Goal: Information Seeking & Learning: Learn about a topic

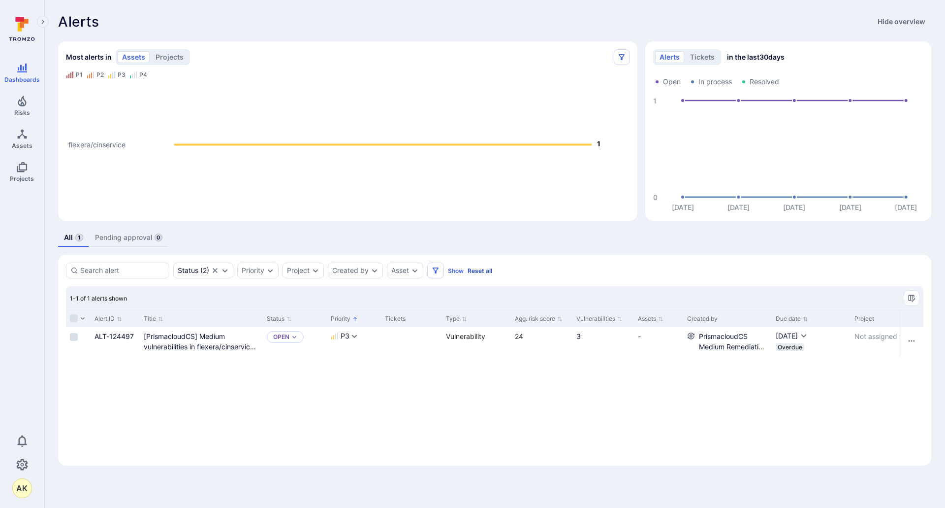
click at [492, 269] on button "Reset all" at bounding box center [480, 270] width 25 height 7
click at [25, 35] on icon at bounding box center [22, 29] width 44 height 34
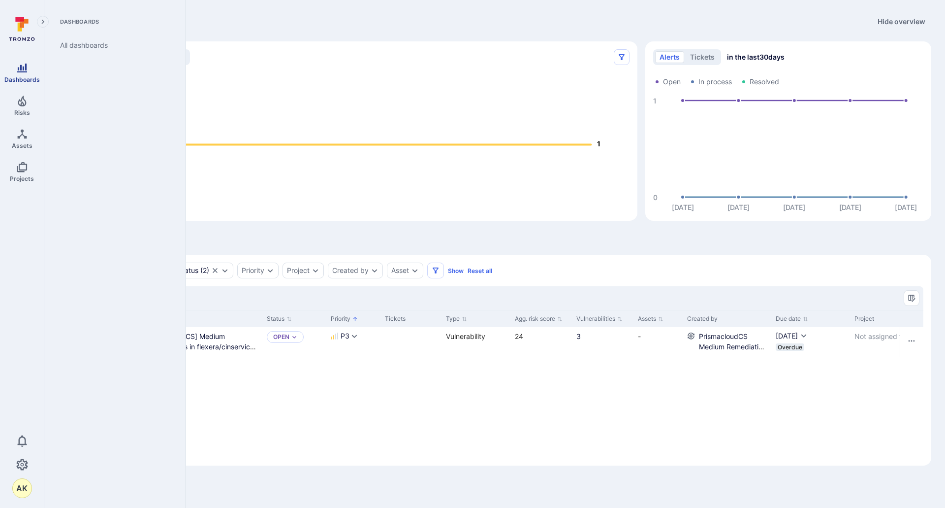
click at [16, 68] on icon "Dashboards" at bounding box center [22, 68] width 12 height 12
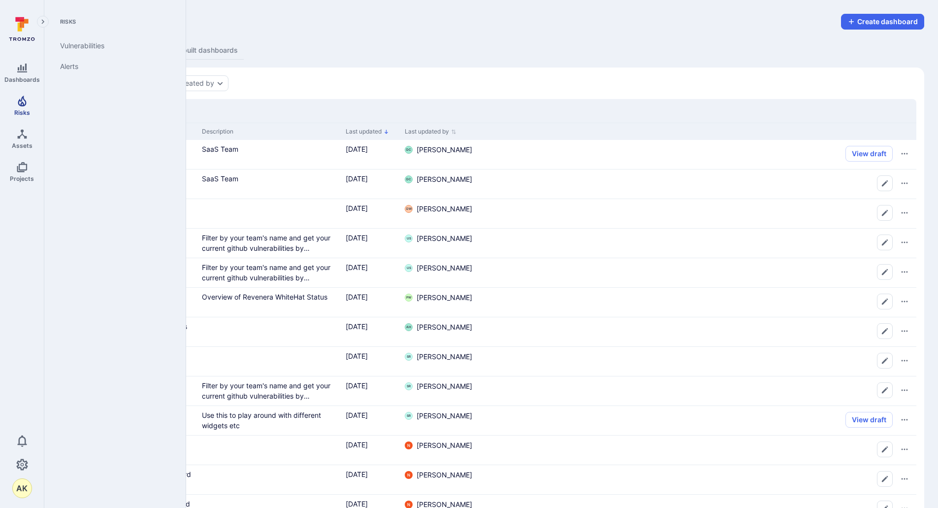
click at [26, 115] on span "Risks" at bounding box center [22, 112] width 16 height 7
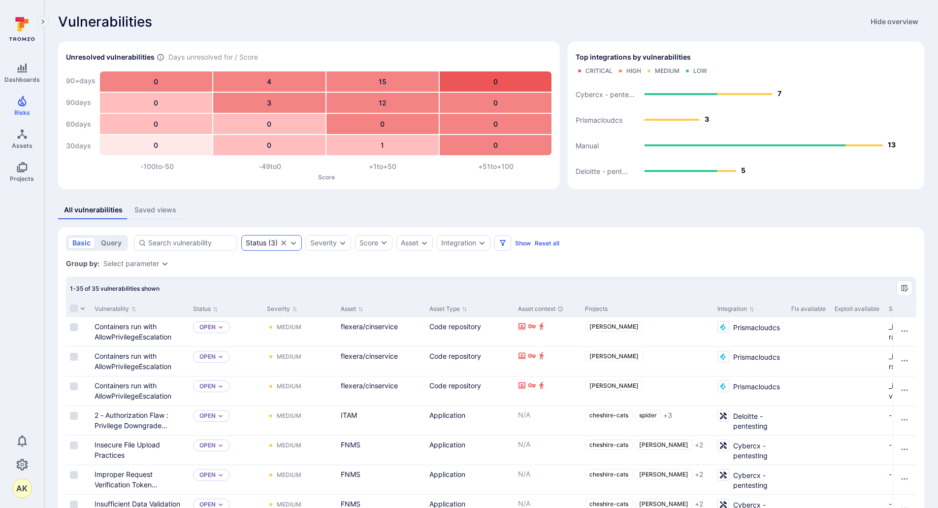
click at [291, 244] on icon "Expand dropdown" at bounding box center [293, 243] width 8 height 8
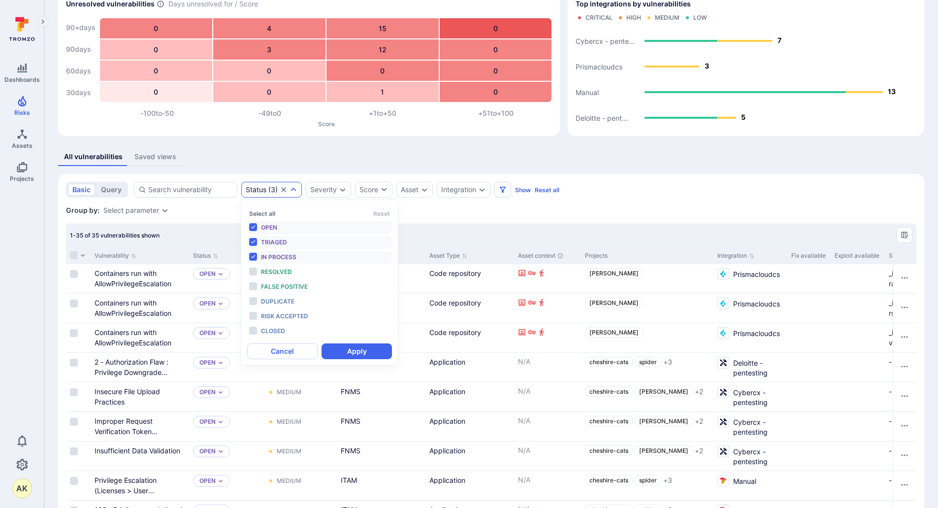
scroll to position [49, 0]
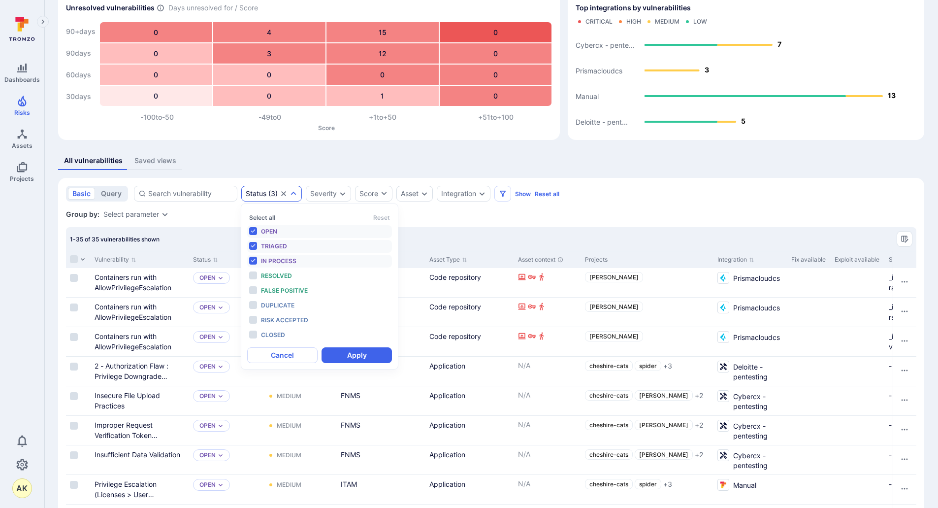
click at [564, 215] on div "Group by: Select parameter" at bounding box center [491, 214] width 850 height 10
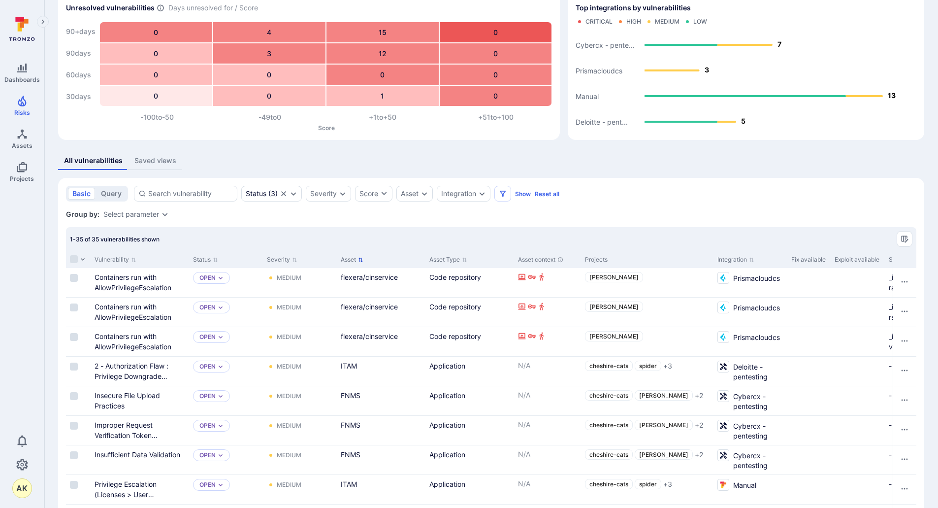
click at [358, 259] on button "Asset" at bounding box center [352, 260] width 23 height 8
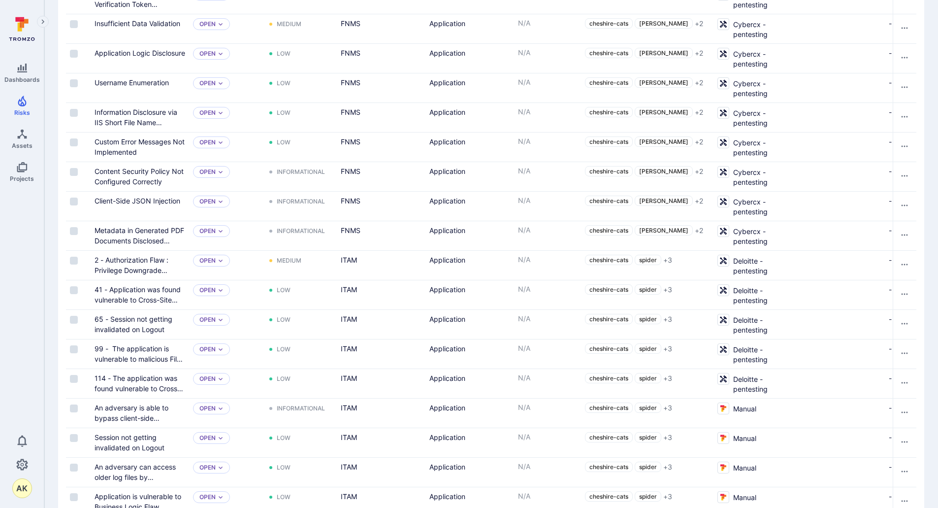
scroll to position [492, 0]
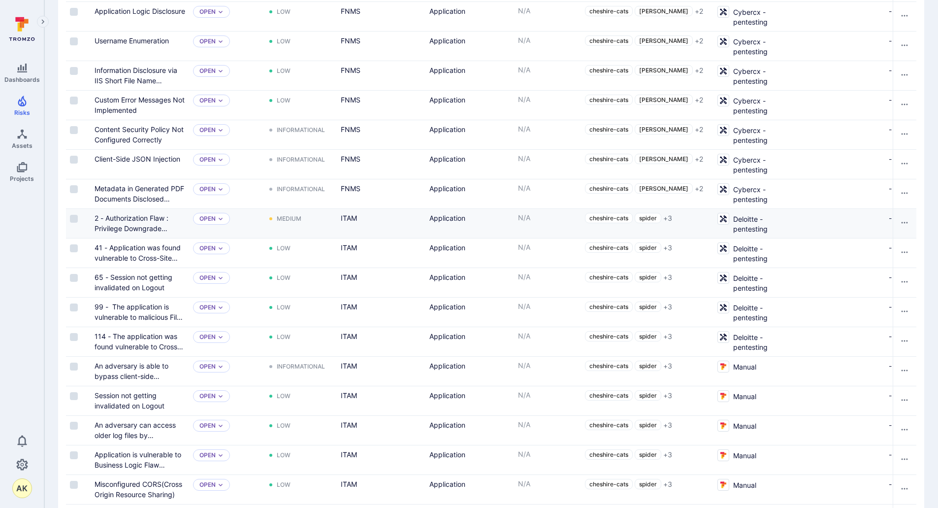
click at [106, 222] on div "2 - Authorization Flaw : Privilege Downgrade Doesn't Remove Privileges" at bounding box center [140, 223] width 91 height 21
click at [118, 226] on link "2 - Authorization Flaw : Privilege Downgrade Doesn't Remove Privileges" at bounding box center [137, 228] width 85 height 29
click at [126, 246] on link "41 - Application was found vulnerable to Cross-Site Request Forgery (CSRF)-(Dat…" at bounding box center [138, 273] width 86 height 60
click at [130, 281] on link "65 - Session not getting invalidated on Logout" at bounding box center [134, 282] width 78 height 19
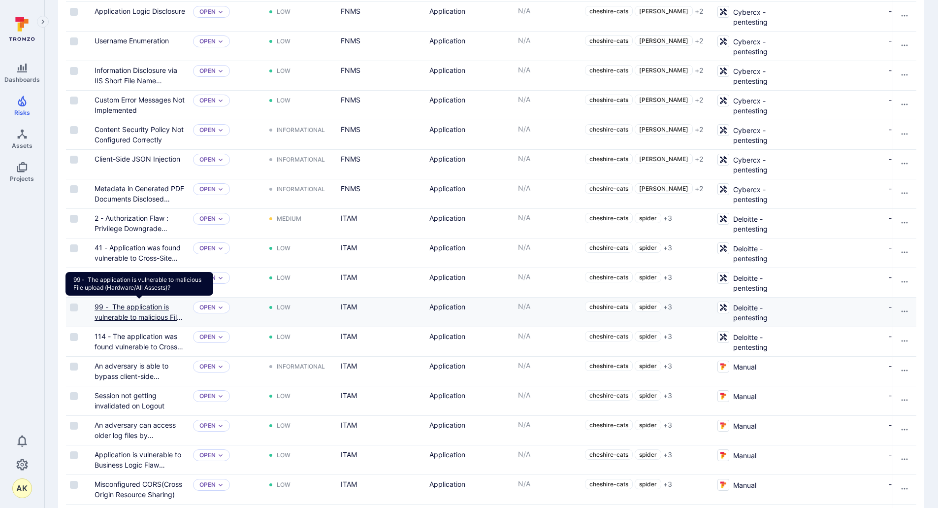
click at [130, 310] on link "99 - The application is vulnerable to malicious File upload (Hardware/All Asses…" at bounding box center [139, 321] width 88 height 39
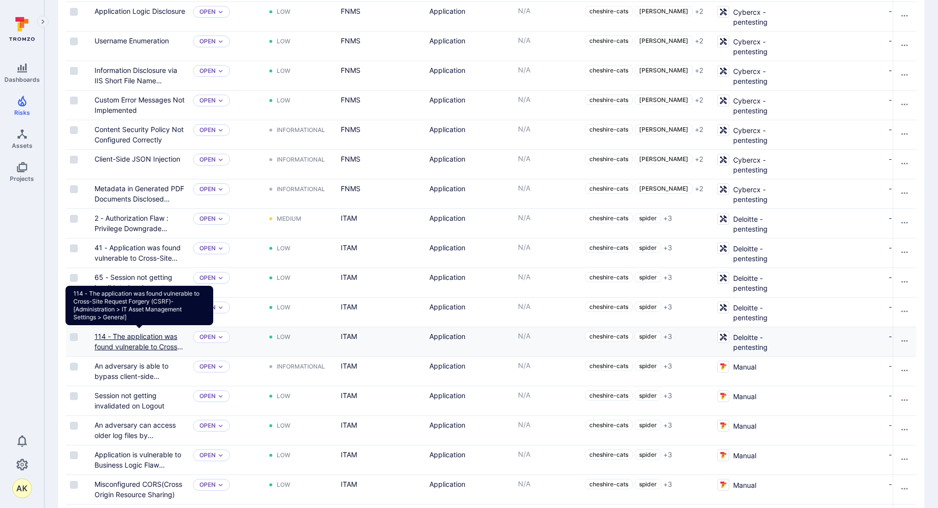
click at [128, 338] on a"] "114 - The application was found vulnerable to Cross-Site Request Forgery (CSRF)…" at bounding box center [140, 362] width 91 height 60
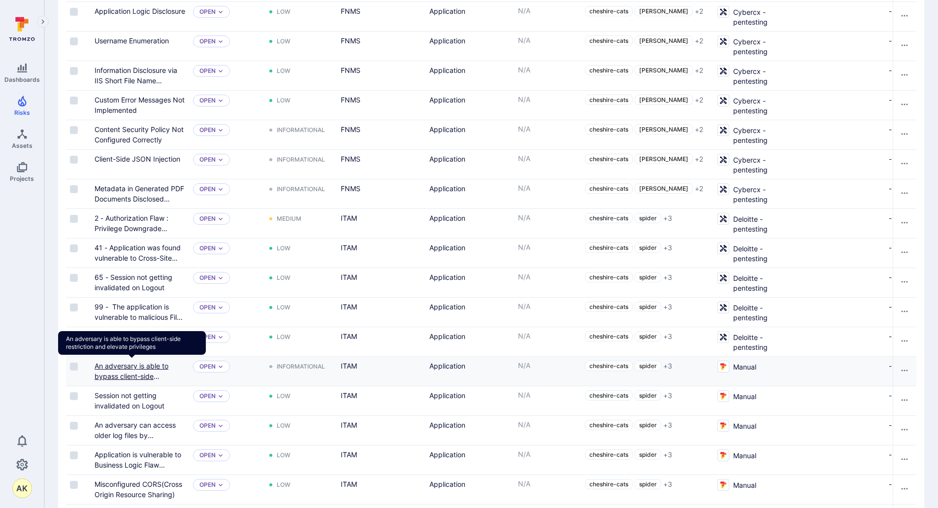
click at [128, 367] on link "An adversary is able to bypass client-side restriction and elevate privileges" at bounding box center [132, 380] width 74 height 39
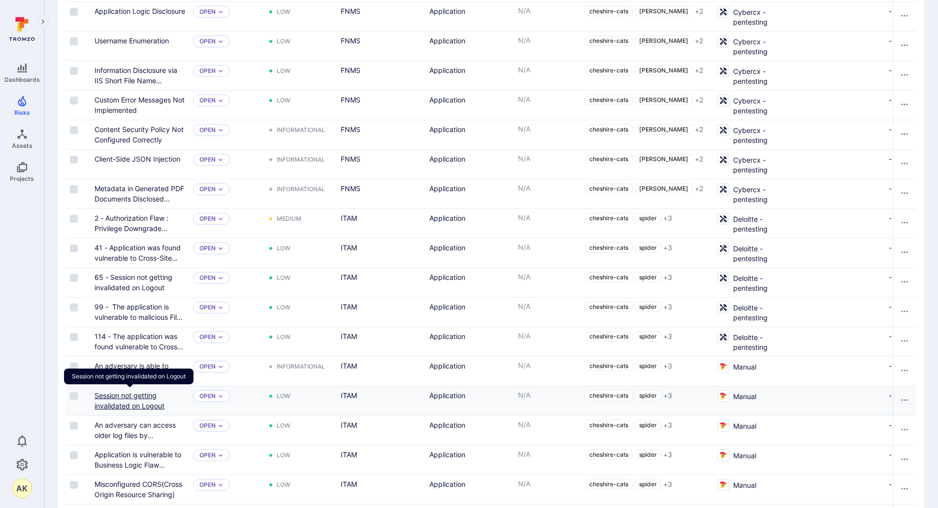
click at [132, 395] on link "Session not getting invalidated on Logout" at bounding box center [130, 400] width 70 height 19
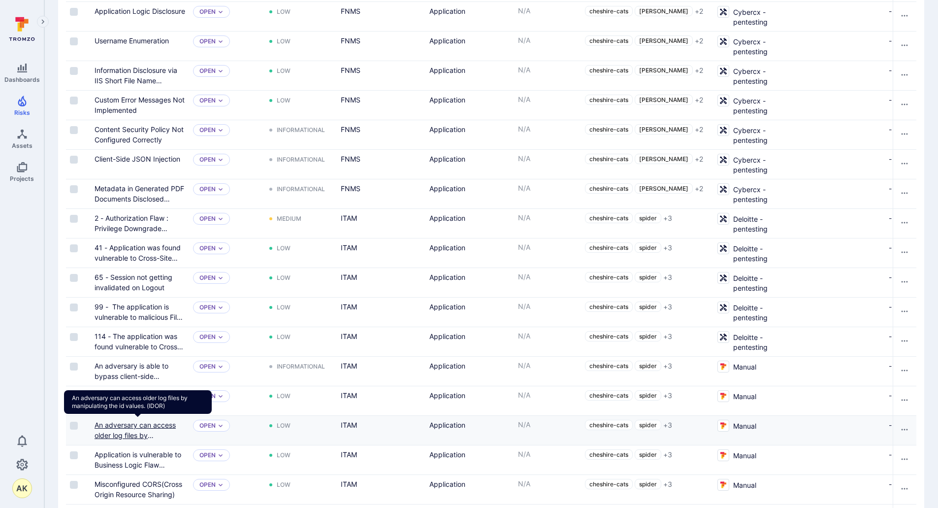
click at [129, 428] on link "An adversary can access older log files by manipulating the id values. (IDOR)" at bounding box center [138, 439] width 86 height 39
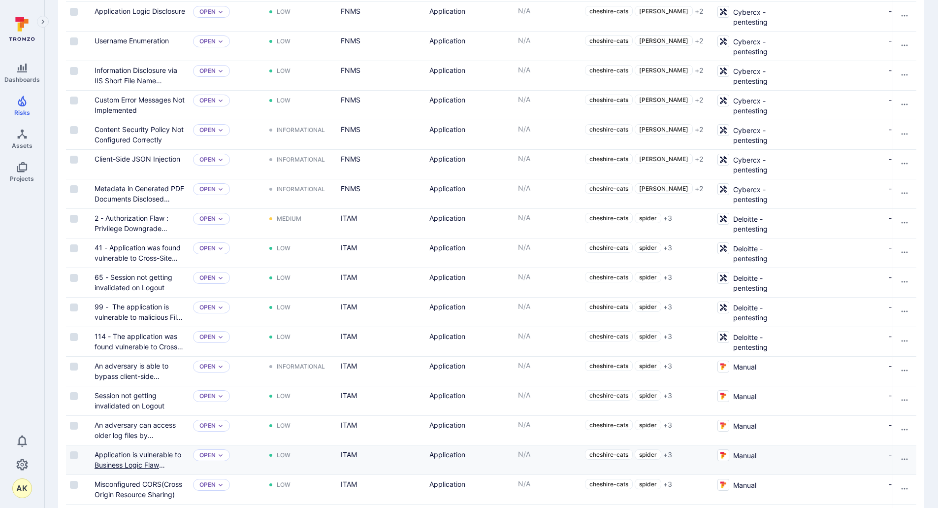
click at [130, 452] on link "Application is vulnerable to Business Logic Flaw (Hardware/Hardware Assets /All…" at bounding box center [138, 469] width 87 height 39
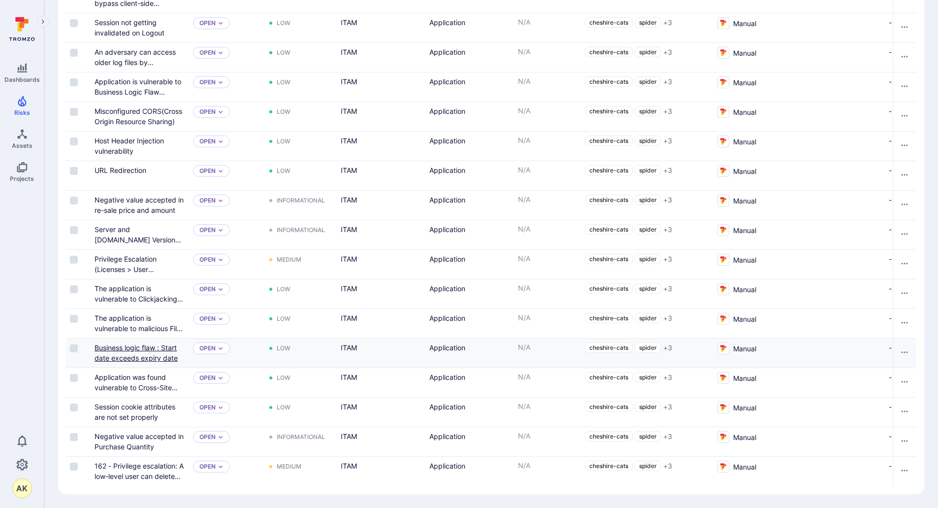
scroll to position [870, 0]
click at [119, 465] on div "162 - Privilege escalation: A low-level user can delete views despite the optio…" at bounding box center [140, 470] width 91 height 21
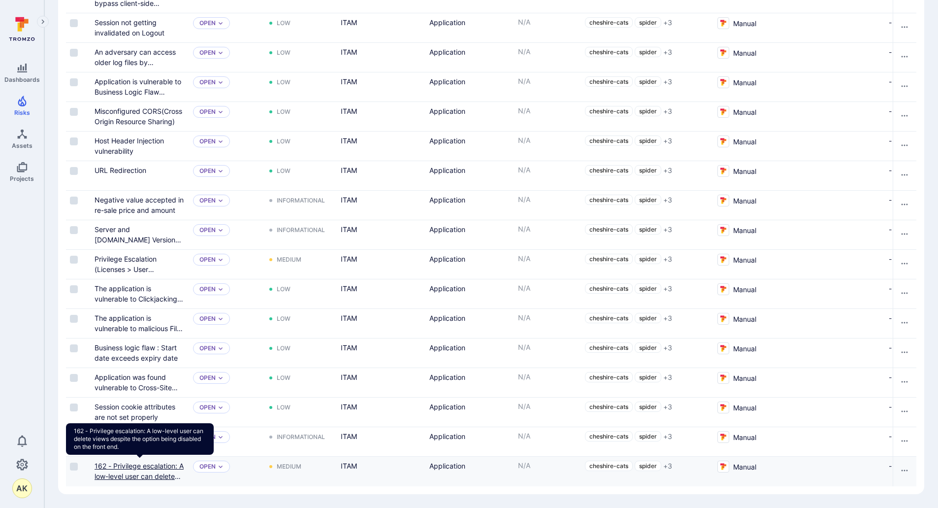
click at [121, 470] on link "162 - Privilege escalation: A low-level user can delete views despite the optio…" at bounding box center [139, 486] width 89 height 50
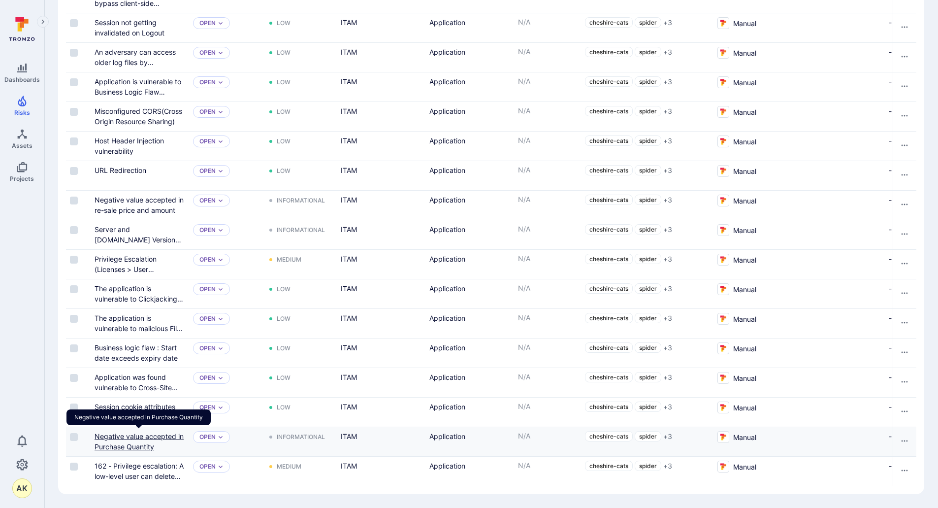
click at [126, 435] on link "Negative value accepted in Purchase Quantity" at bounding box center [139, 441] width 89 height 19
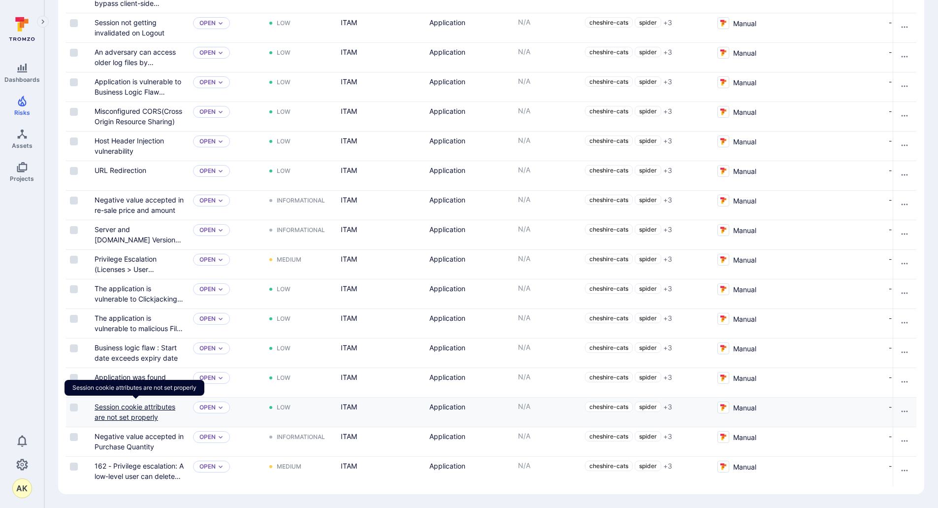
click at [133, 402] on link "Session cookie attributes are not set properly" at bounding box center [135, 411] width 81 height 19
click at [134, 373] on link "Application was found vulnerable to Cross-Site Request Forgery)." at bounding box center [136, 387] width 83 height 29
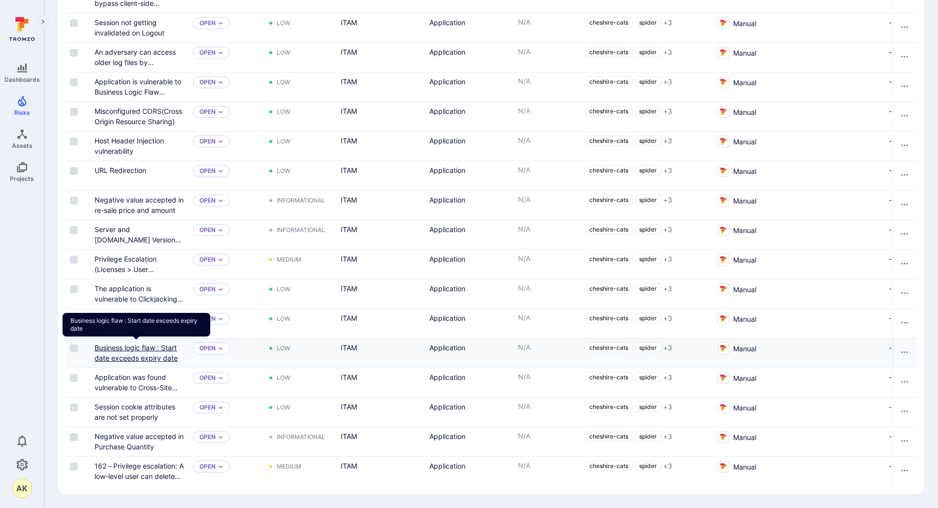
click at [138, 343] on link "Business logic flaw : Start date exceeds expiry date" at bounding box center [136, 352] width 83 height 19
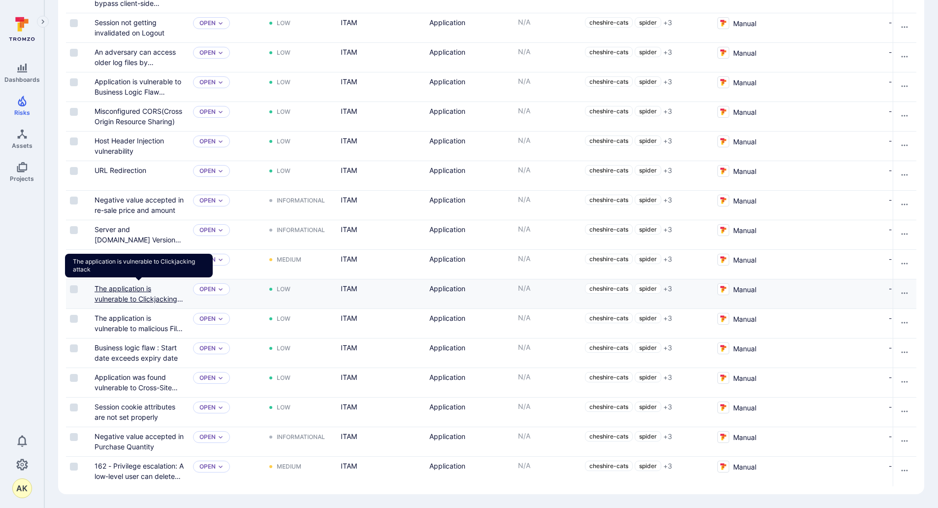
click at [141, 296] on link "The application is vulnerable to Clickjacking attack" at bounding box center [139, 298] width 89 height 29
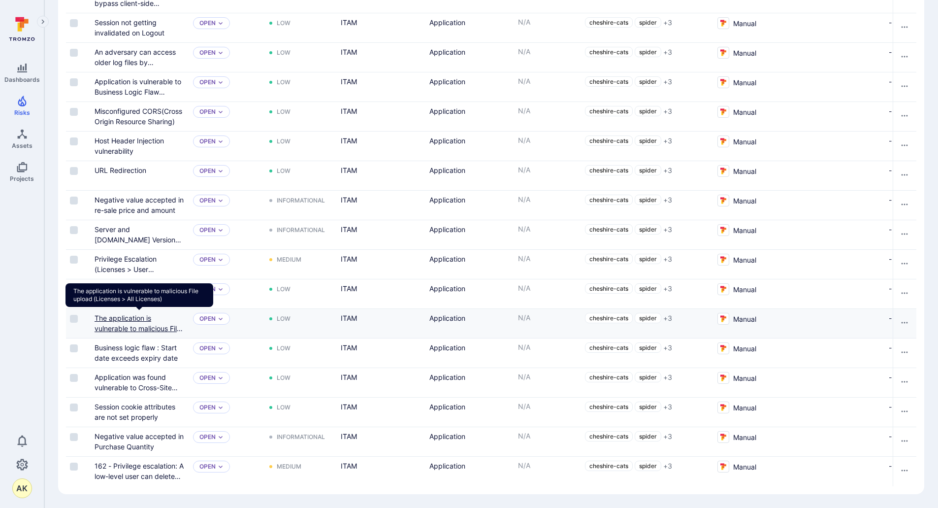
click at [134, 316] on link "The application is vulnerable to malicious File upload (Licenses > All Licenses…" at bounding box center [139, 333] width 88 height 39
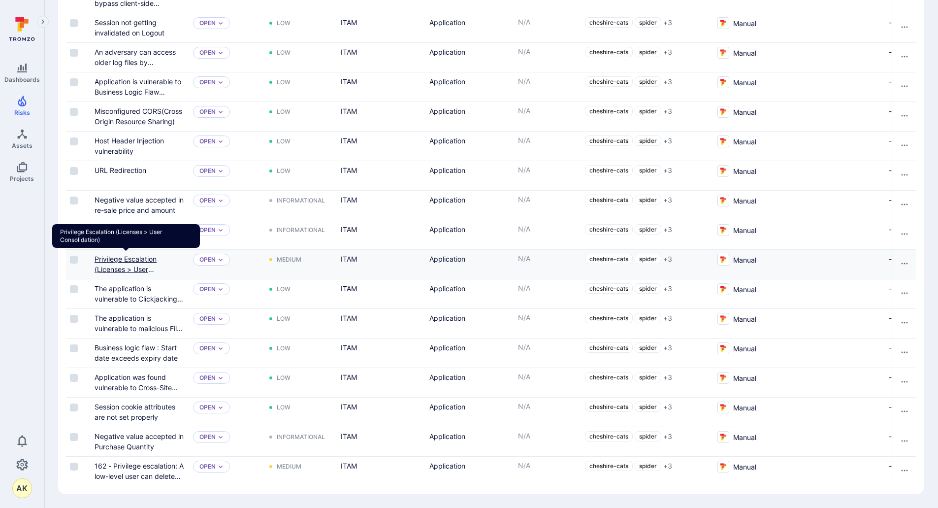
click at [132, 256] on link "Privilege Escalation (Licenses > User Consolidation)" at bounding box center [126, 269] width 62 height 29
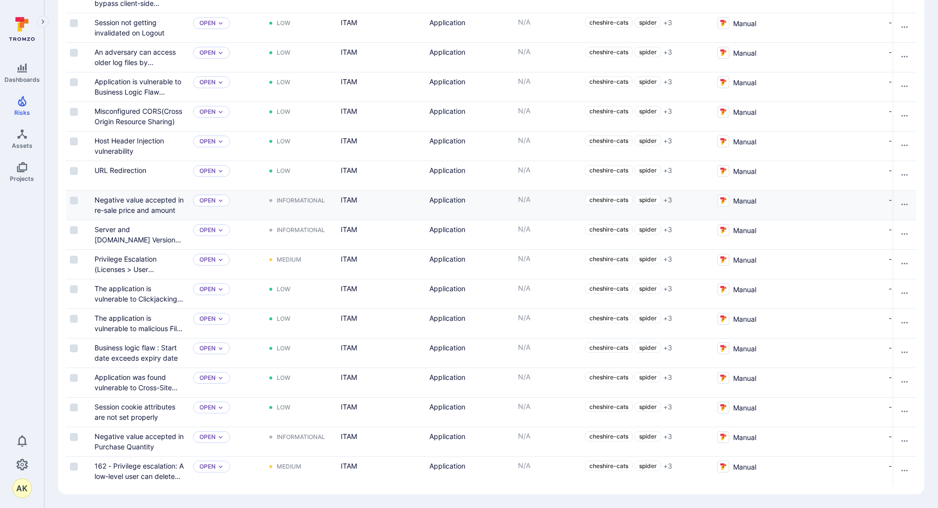
click at [140, 200] on div "Negative value accepted in re-sale price and amount" at bounding box center [140, 204] width 91 height 21
click at [140, 208] on link "Negative value accepted in re-sale price and amount" at bounding box center [139, 204] width 89 height 19
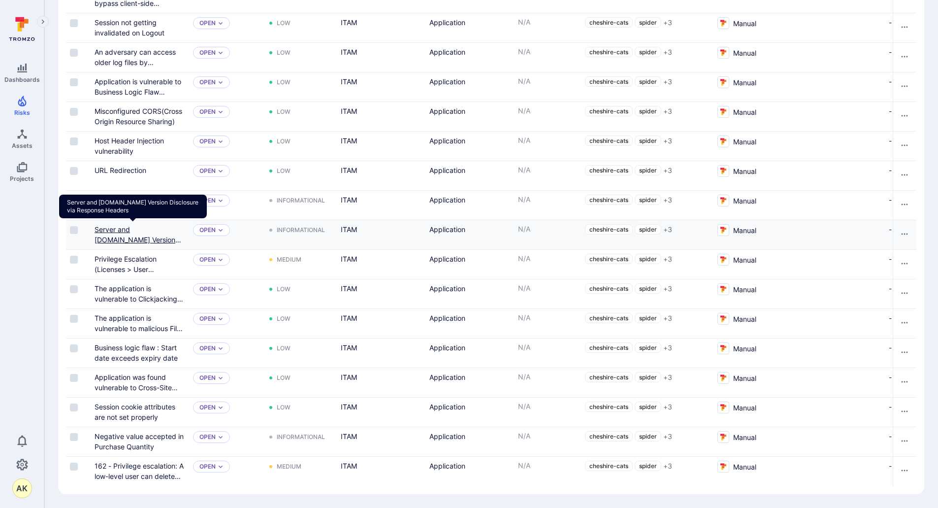
click at [130, 236] on link "Server and ASP.NET Version Disclosure via Response Headers" at bounding box center [138, 244] width 87 height 39
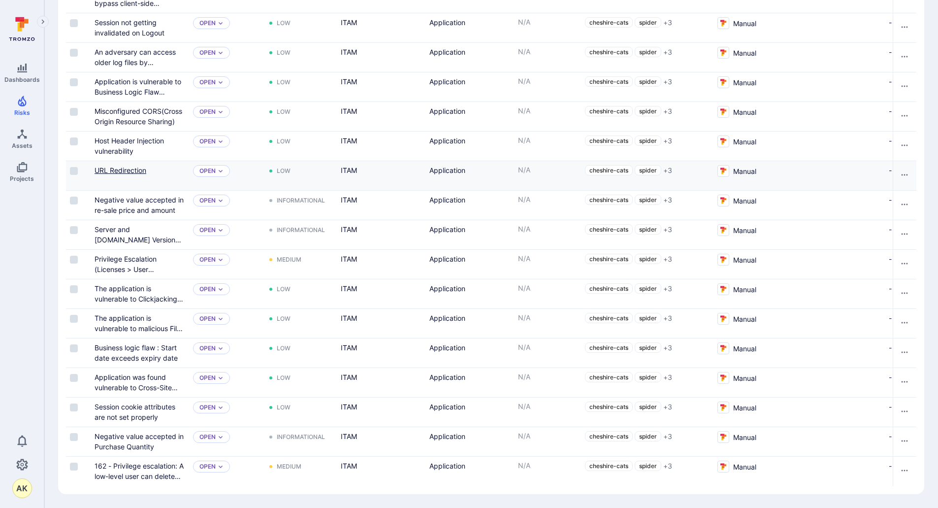
click at [122, 166] on link "URL Redirection" at bounding box center [121, 170] width 52 height 8
click at [126, 136] on link "Host Header Injection vulnerability​" at bounding box center [129, 145] width 69 height 19
click at [133, 107] on link "Misconfigured CORS(Cross Origin Resource Sharing)" at bounding box center [139, 116] width 88 height 19
click at [156, 77] on link "Application is vulnerable to Business Logic Flaw (Hardware/Hardware Assets /All…" at bounding box center [138, 96] width 87 height 39
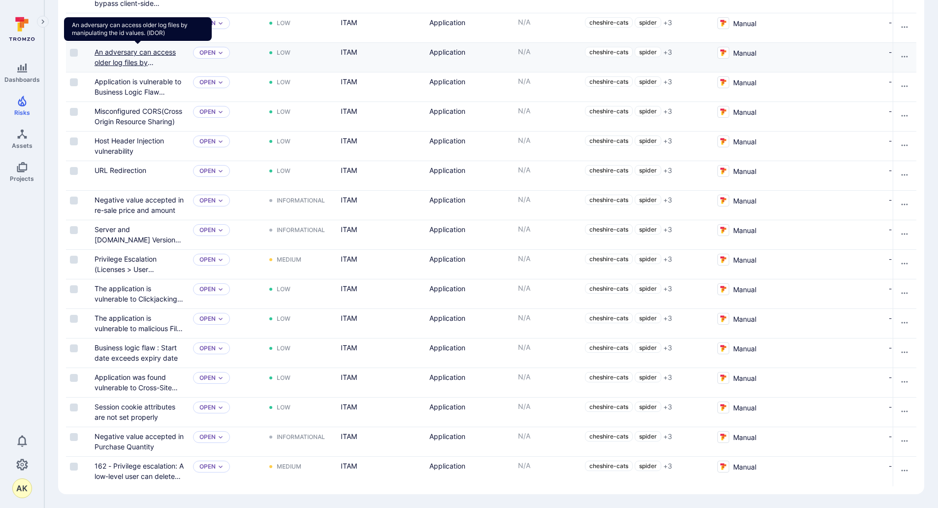
click at [119, 55] on link "An adversary can access older log files by manipulating the id values. (IDOR)" at bounding box center [138, 67] width 86 height 39
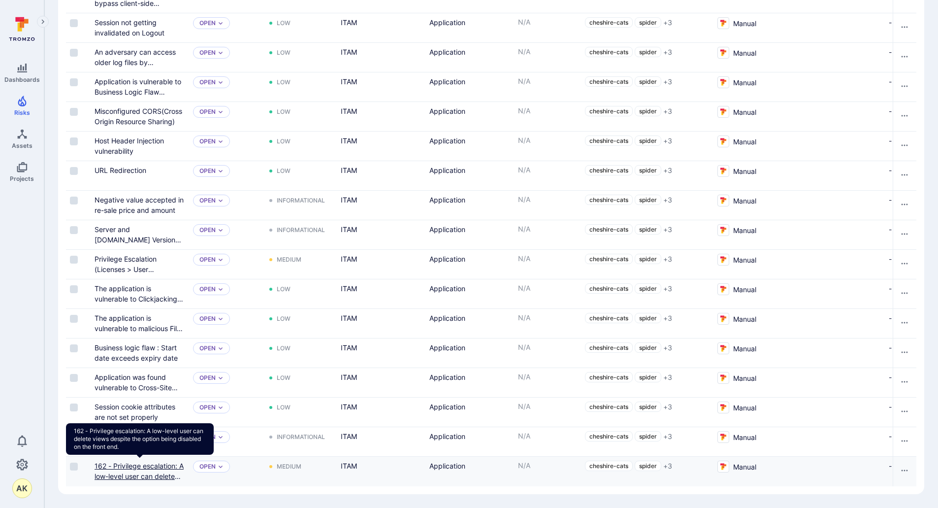
click at [109, 468] on link "162 - Privilege escalation: A low-level user can delete views despite the optio…" at bounding box center [139, 486] width 89 height 50
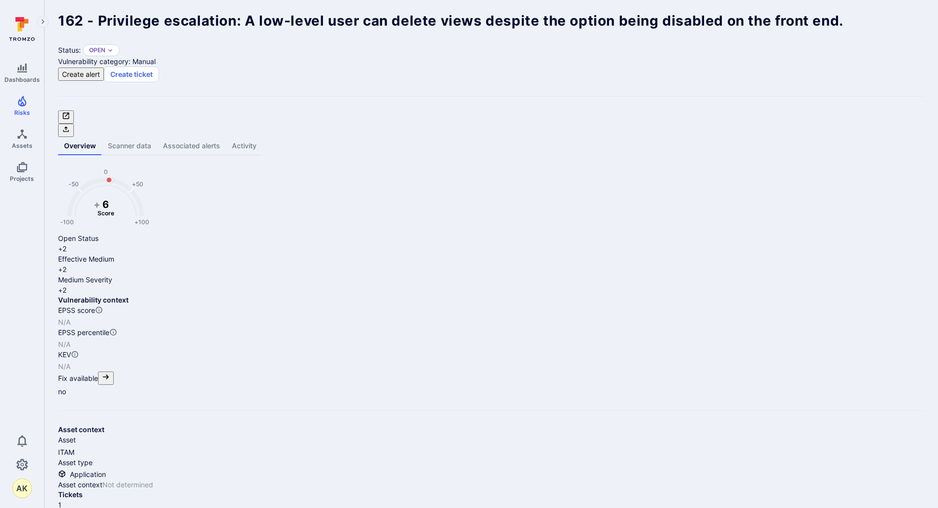
drag, startPoint x: 117, startPoint y: 294, endPoint x: 89, endPoint y: 294, distance: 27.6
copy div "PSE-61"
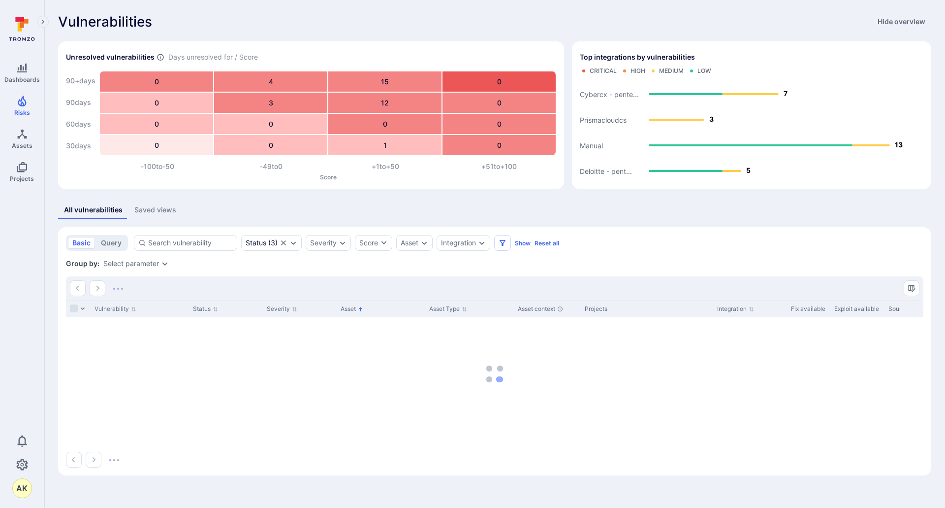
click at [15, 33] on icon at bounding box center [22, 29] width 44 height 34
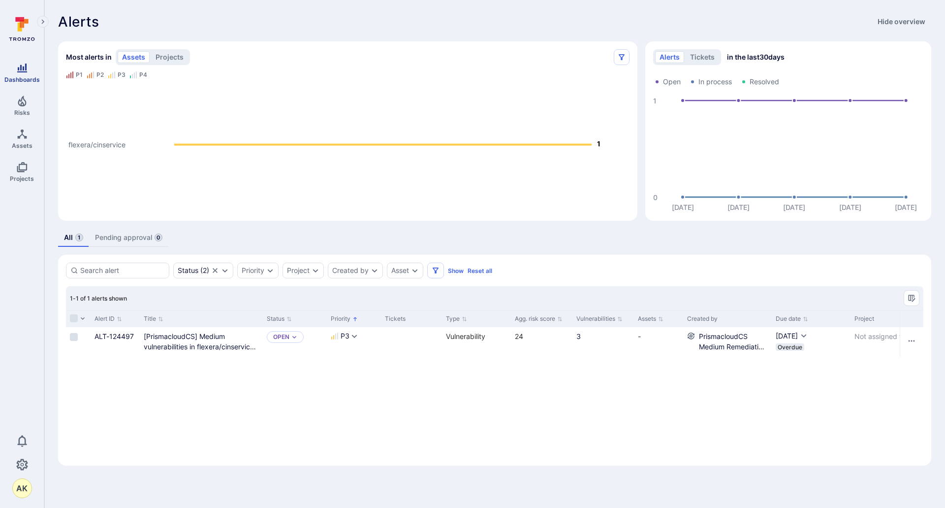
click at [27, 78] on span "Dashboards" at bounding box center [21, 79] width 35 height 7
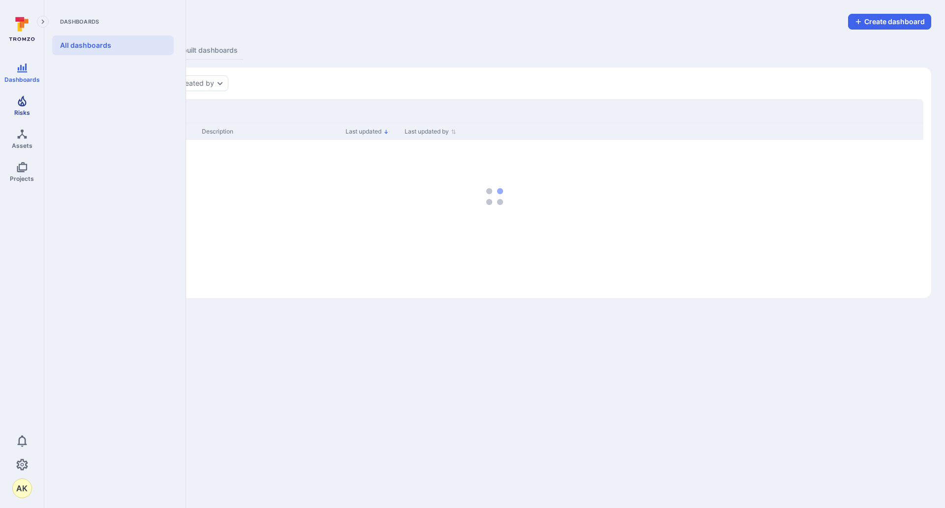
click at [24, 116] on span "Risks" at bounding box center [22, 112] width 16 height 7
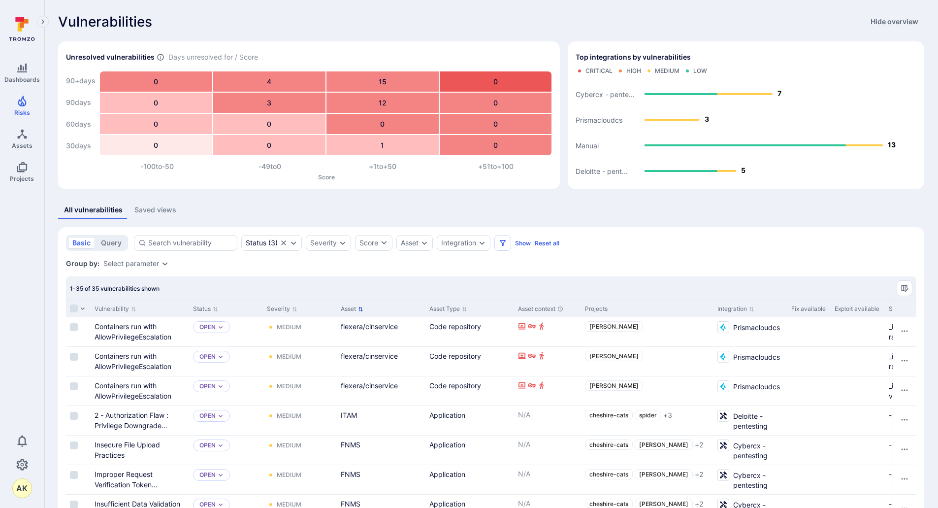
click at [358, 309] on icon "Sort by Asset" at bounding box center [360, 308] width 5 height 5
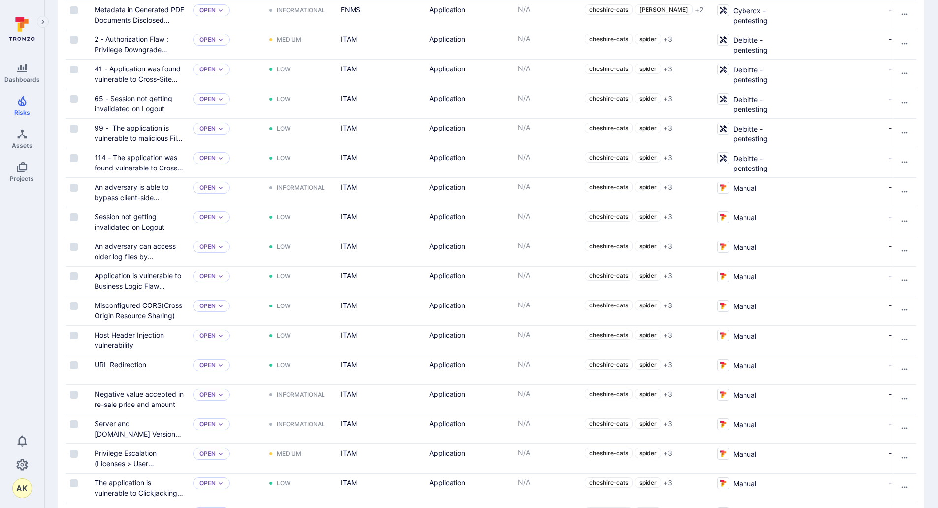
scroll to position [624, 0]
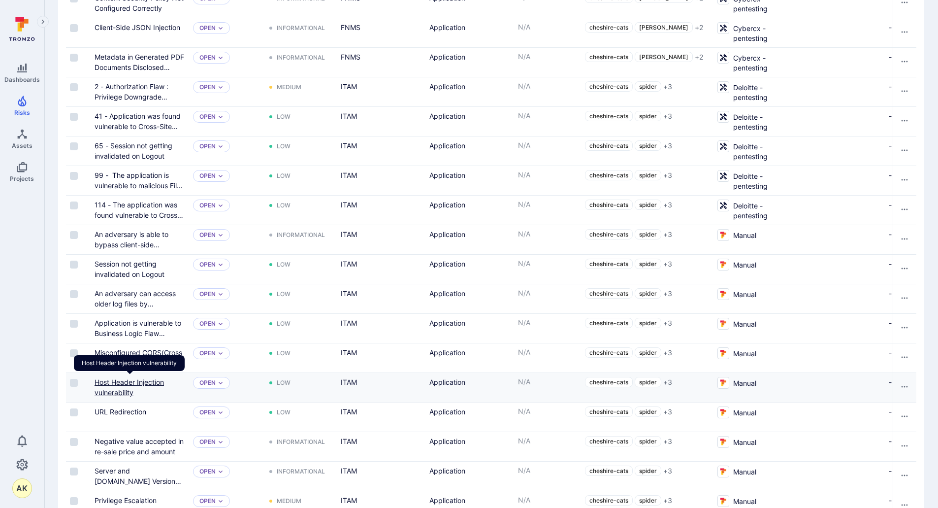
click at [146, 381] on link "Host Header Injection vulnerability​" at bounding box center [129, 387] width 69 height 19
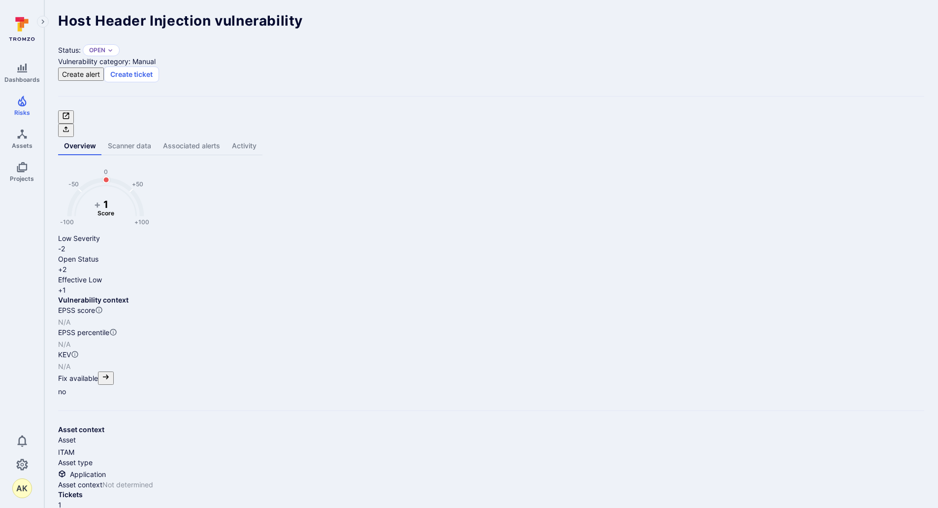
drag, startPoint x: 584, startPoint y: 249, endPoint x: 491, endPoint y: 249, distance: 93.5
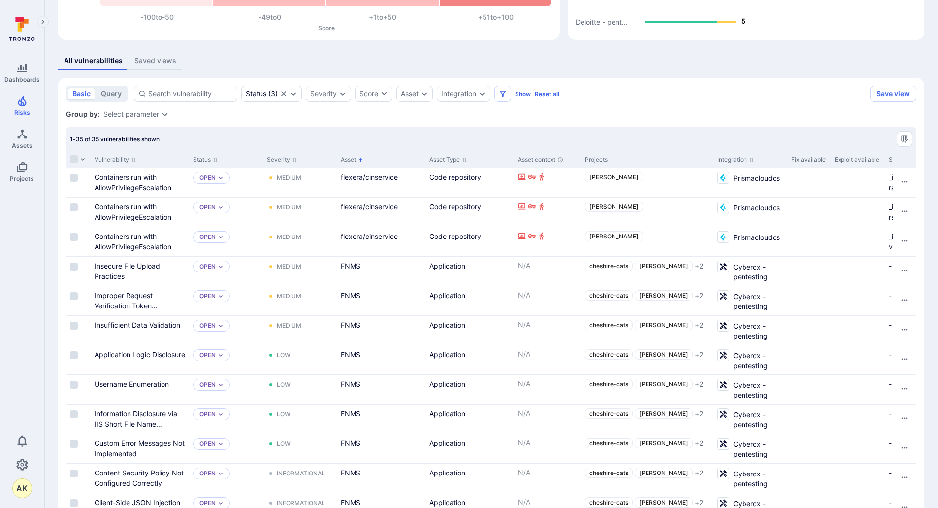
scroll to position [49, 0]
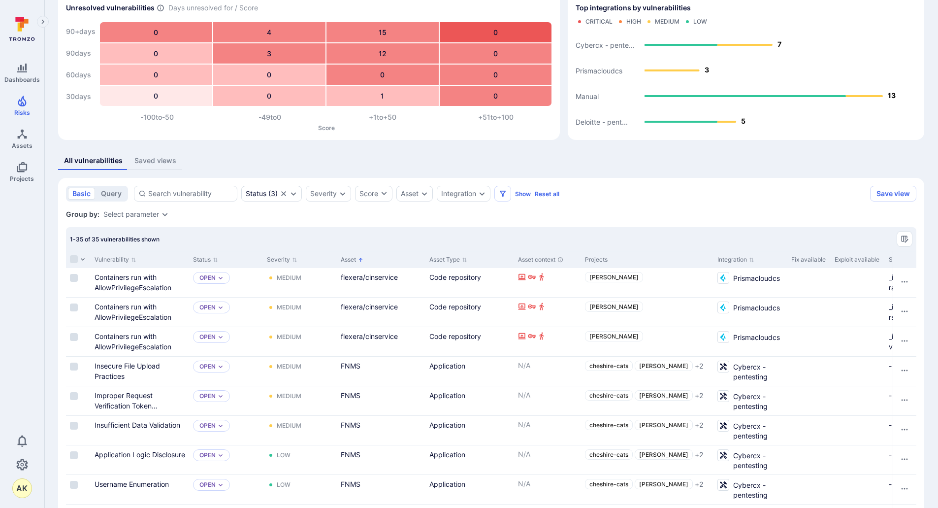
click at [365, 261] on div "Asset" at bounding box center [381, 259] width 89 height 17
click at [358, 261] on icon "Sorted by: Alphabetically (A-Z)" at bounding box center [360, 259] width 5 height 5
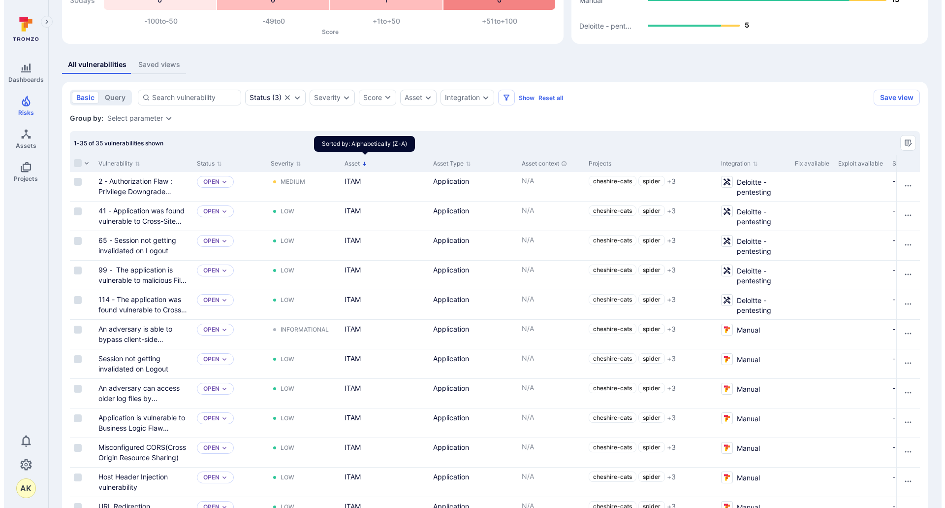
scroll to position [148, 0]
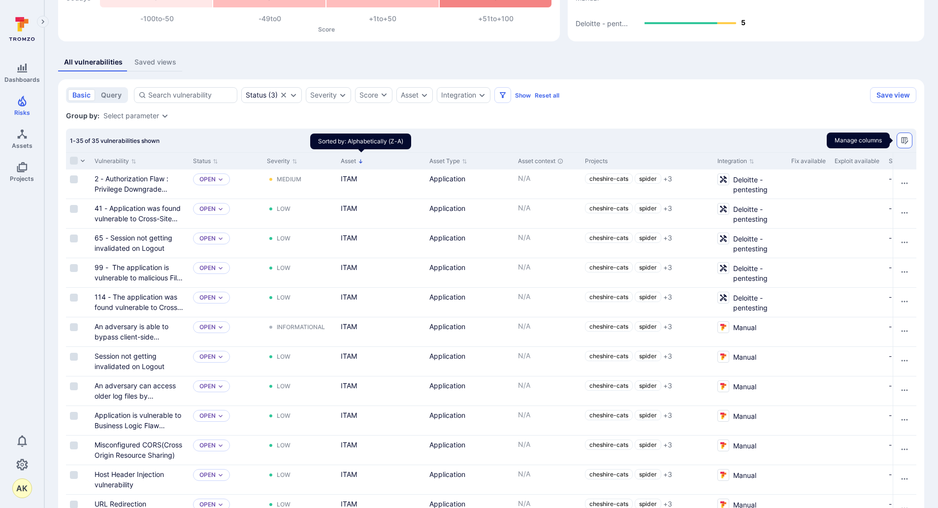
click at [906, 141] on icon "Manage columns" at bounding box center [904, 140] width 8 height 8
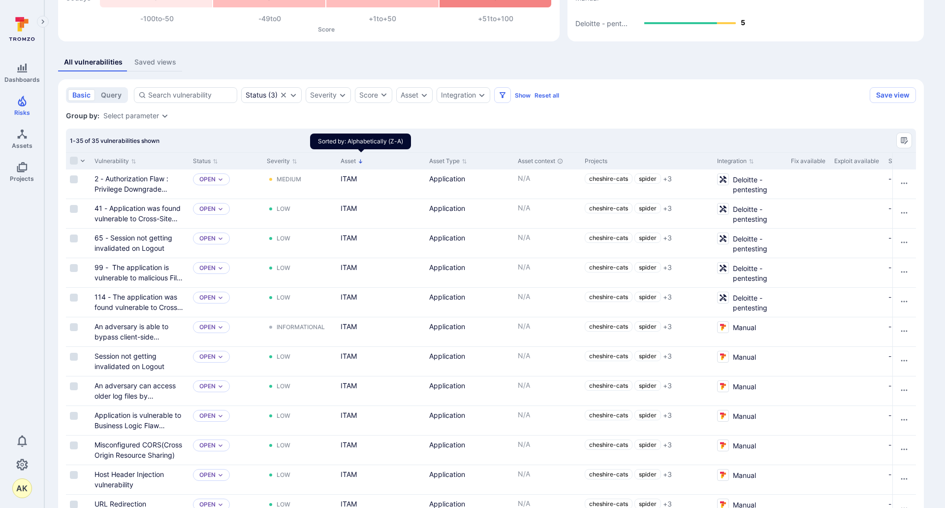
checkbox input "false"
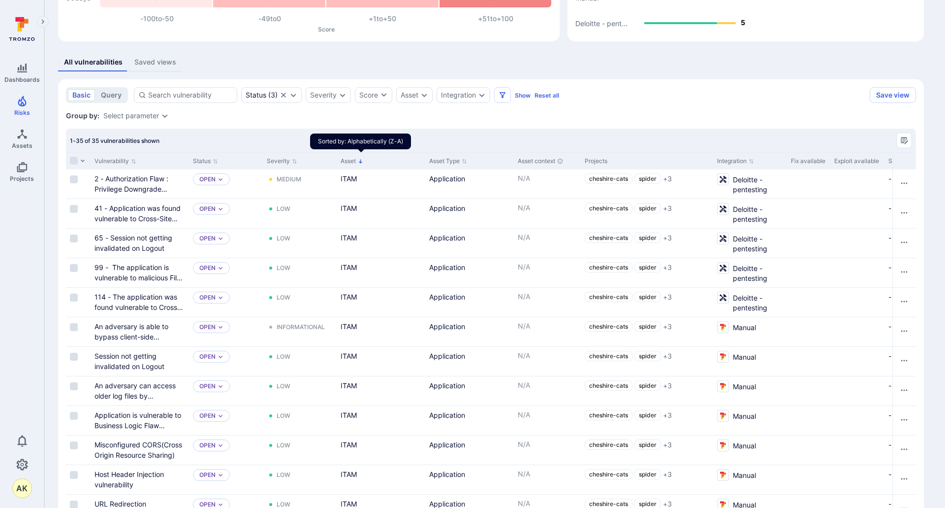
checkbox input "true"
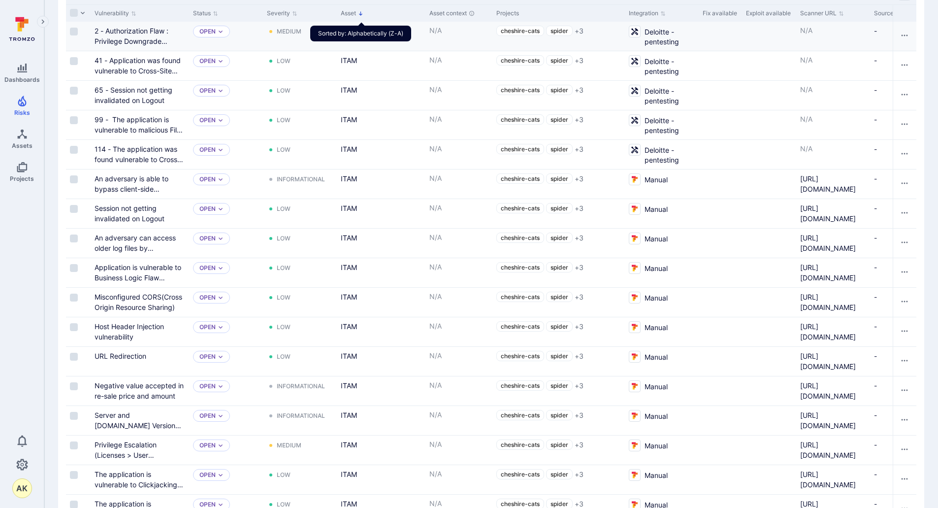
scroll to position [542, 0]
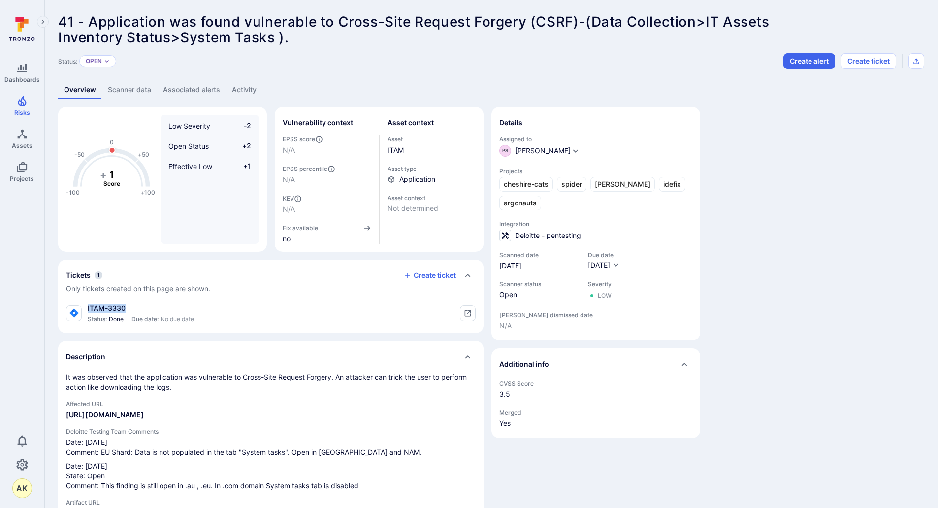
drag, startPoint x: 135, startPoint y: 312, endPoint x: 85, endPoint y: 309, distance: 50.8
click at [85, 309] on div "ITAM-3330 Status: Done Due date: No due date" at bounding box center [130, 313] width 128 height 20
copy div "ITAM-3330"
drag, startPoint x: 207, startPoint y: 318, endPoint x: 92, endPoint y: 309, distance: 115.5
click at [92, 309] on div "ITAM-3330 Status: Done Due date: No due date" at bounding box center [271, 313] width 410 height 20
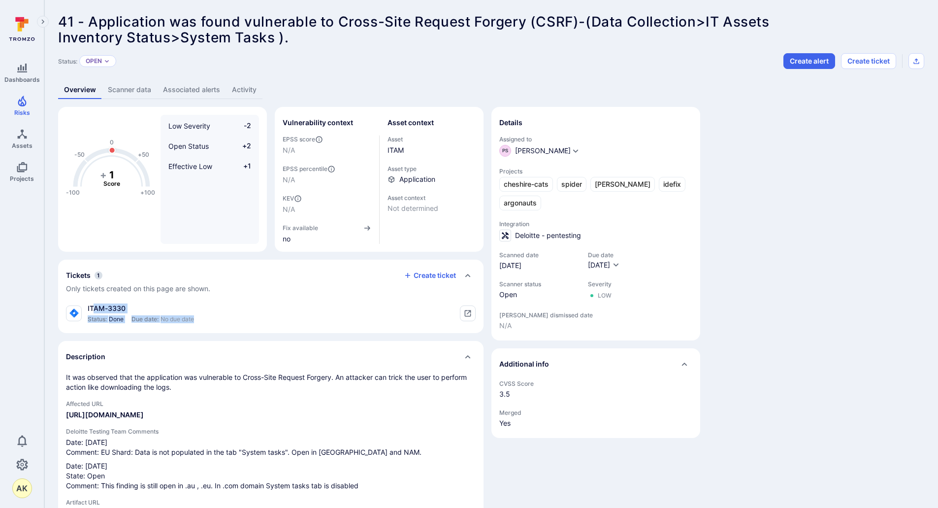
click at [226, 316] on div "ITAM-3330 Status: Done Due date: No due date" at bounding box center [271, 313] width 410 height 20
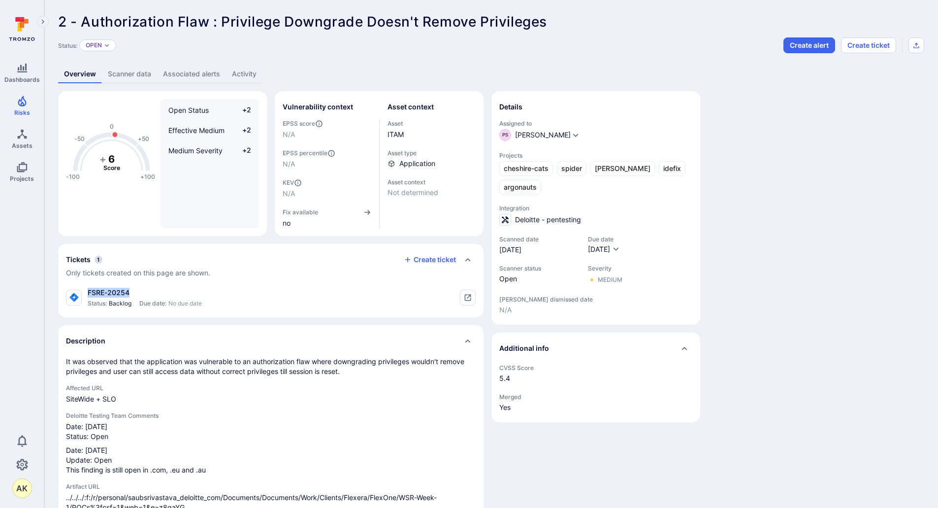
drag, startPoint x: 144, startPoint y: 293, endPoint x: 88, endPoint y: 293, distance: 55.6
click at [88, 293] on div "FSRE-20254" at bounding box center [145, 293] width 114 height 10
copy div "FSRE-20254"
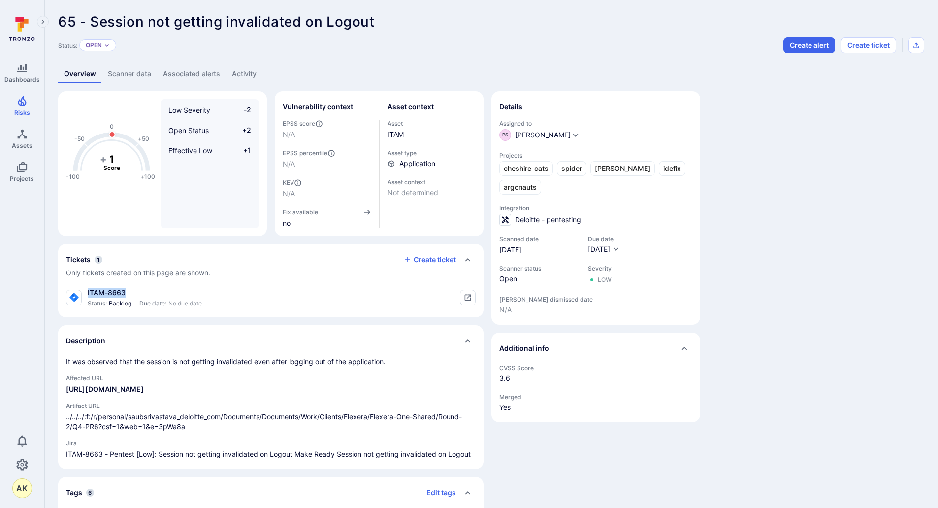
drag, startPoint x: 138, startPoint y: 290, endPoint x: 88, endPoint y: 289, distance: 50.2
click at [88, 289] on div "ITAM-8663" at bounding box center [145, 293] width 114 height 10
copy div "ITAM-8663"
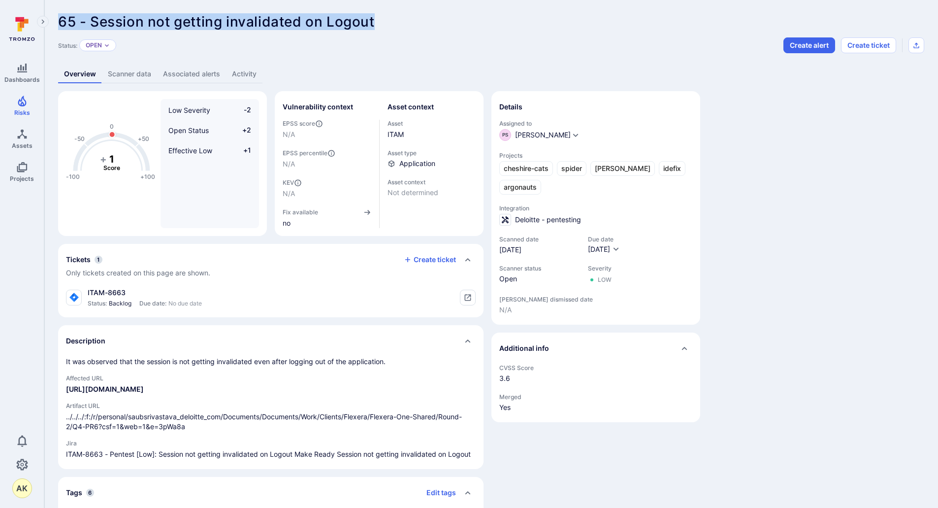
drag, startPoint x: 374, startPoint y: 23, endPoint x: 55, endPoint y: 28, distance: 319.0
click at [55, 28] on div "65 - Session not getting invalidated on Logout ... Show more Status: Open Creat…" at bounding box center [491, 316] width 894 height 632
copy span "65 - Session not getting invalidated on Logout"
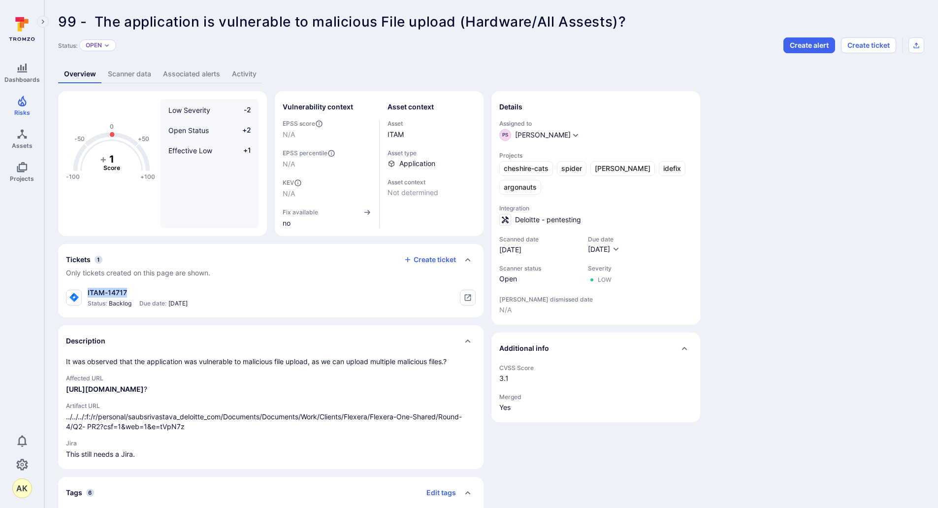
drag, startPoint x: 108, startPoint y: 292, endPoint x: 88, endPoint y: 289, distance: 20.3
click at [88, 289] on div "ITAM-14717" at bounding box center [138, 293] width 100 height 10
copy div "ITAM-14717"
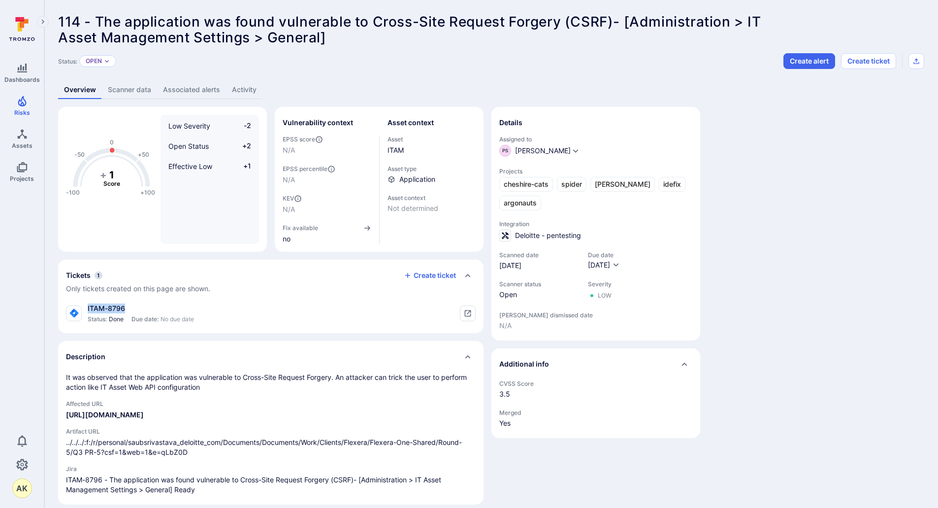
drag, startPoint x: 136, startPoint y: 308, endPoint x: 88, endPoint y: 310, distance: 48.3
click at [88, 310] on div "ITAM-8796" at bounding box center [141, 308] width 106 height 10
copy div "ITAM-8796"
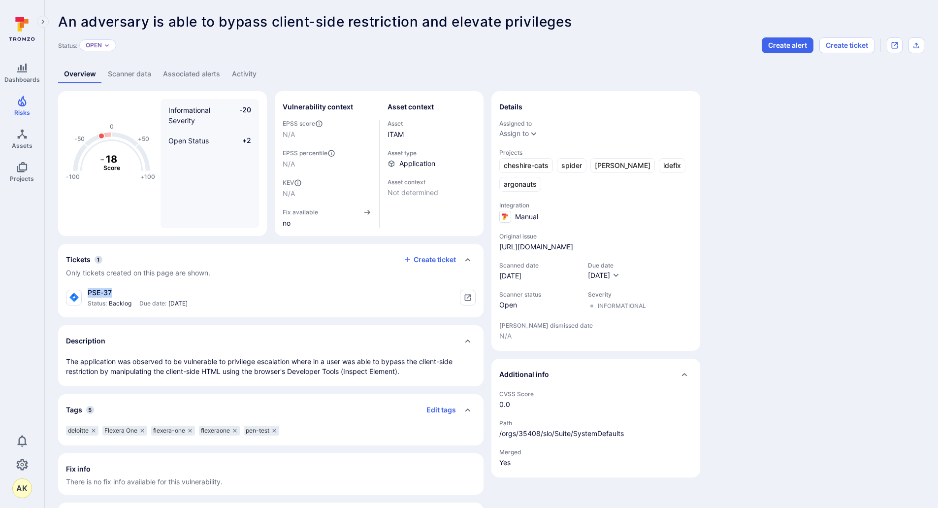
drag, startPoint x: 114, startPoint y: 296, endPoint x: 88, endPoint y: 293, distance: 26.3
click at [88, 293] on div "PSE-37" at bounding box center [138, 293] width 100 height 10
copy div "PSE-37"
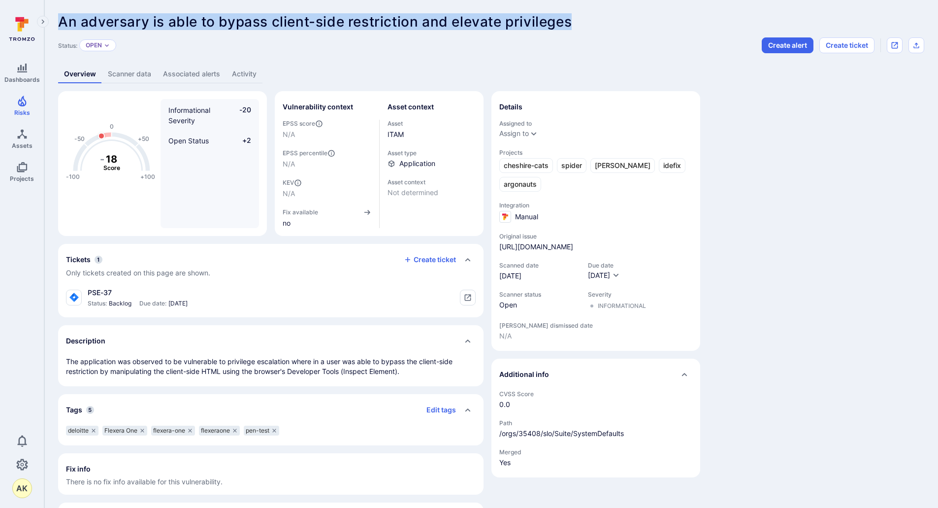
drag, startPoint x: 578, startPoint y: 22, endPoint x: 55, endPoint y: 20, distance: 523.3
click at [55, 20] on div "An adversary is able to bypass client-side restriction and elevate privileges .…" at bounding box center [491, 274] width 894 height 549
copy span "An adversary is able to bypass client-side restriction and elevate privileges"
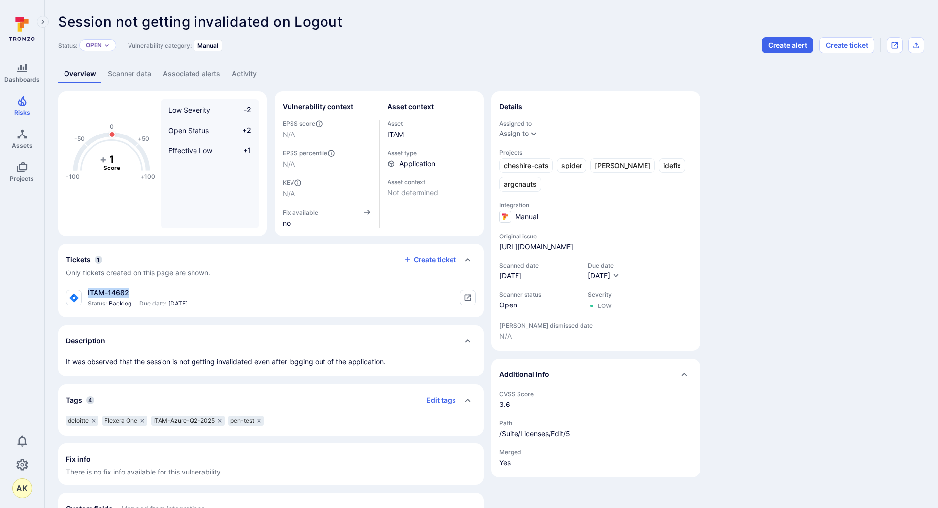
drag, startPoint x: 136, startPoint y: 292, endPoint x: 87, endPoint y: 294, distance: 49.3
click at [87, 294] on div "ITAM-14682 Status: Backlog Due date: [DATE]" at bounding box center [127, 298] width 122 height 20
copy div "ITAM-14682"
click at [143, 72] on link "Scanner data" at bounding box center [129, 74] width 55 height 18
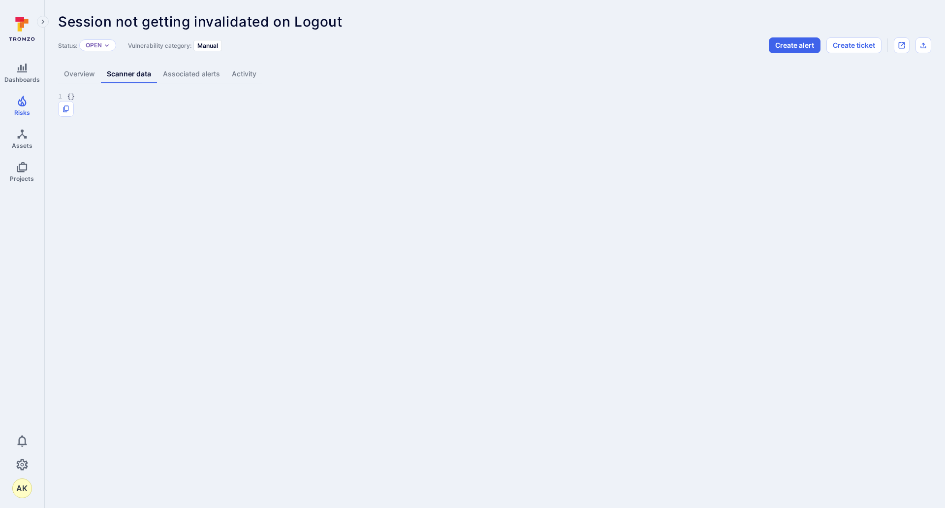
click at [176, 70] on link "Associated alerts" at bounding box center [191, 74] width 69 height 18
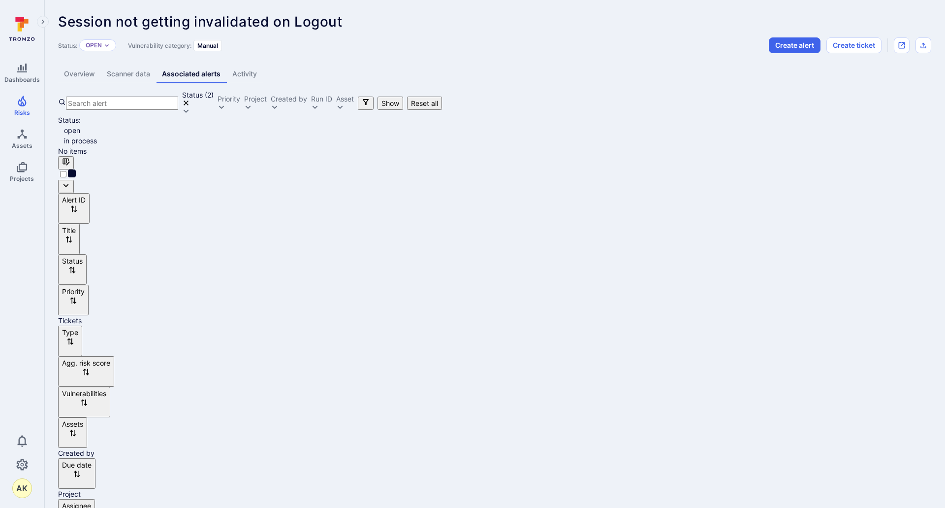
click at [250, 72] on link "Activity" at bounding box center [244, 74] width 36 height 18
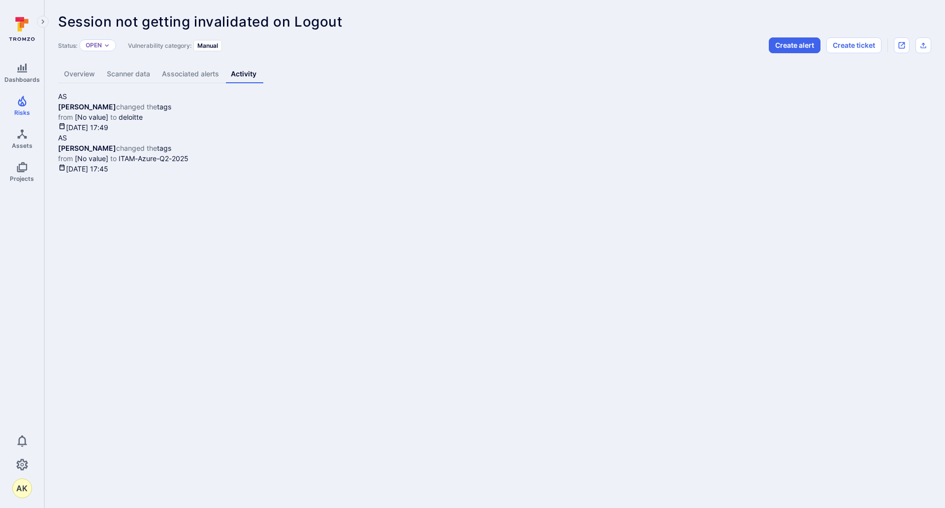
click at [69, 80] on link "Overview" at bounding box center [79, 74] width 43 height 18
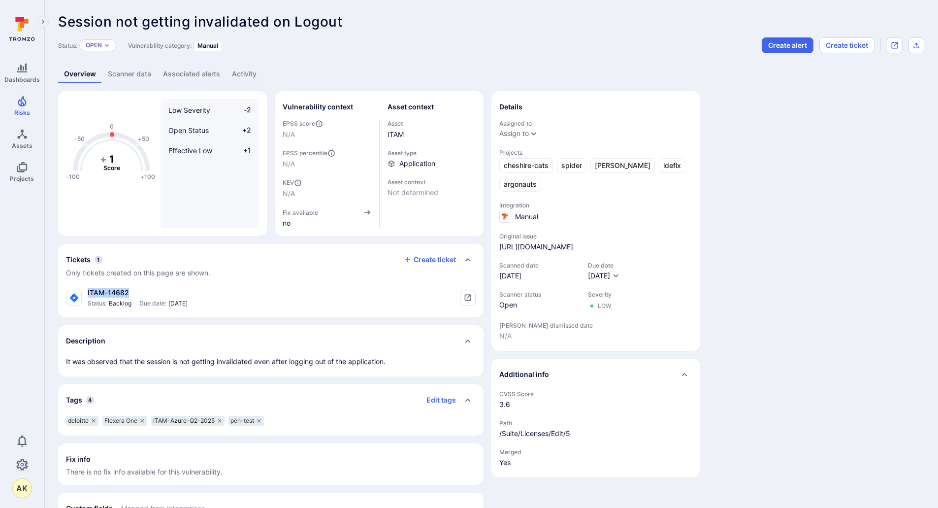
drag, startPoint x: 131, startPoint y: 295, endPoint x: 87, endPoint y: 294, distance: 44.8
click at [87, 294] on div "ITAM-14682 Status: Backlog Due date: Jun 23, 2025" at bounding box center [127, 298] width 122 height 20
copy div "ITAM-14682"
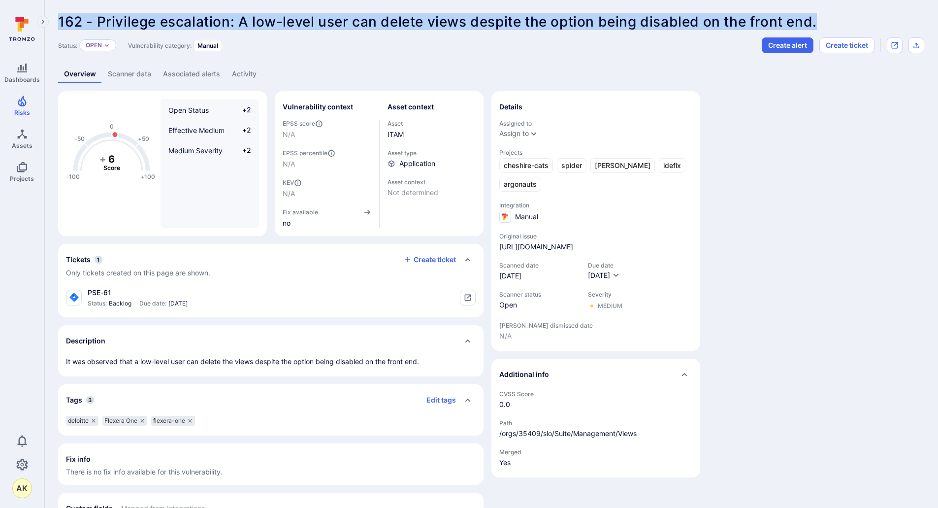
drag, startPoint x: 60, startPoint y: 22, endPoint x: 831, endPoint y: 20, distance: 770.9
click at [831, 20] on header "162 - Privilege escalation: A low-level user can delete views despite the optio…" at bounding box center [491, 33] width 866 height 39
copy span "162 - Privilege escalation: A low-level user can delete views despite the optio…"
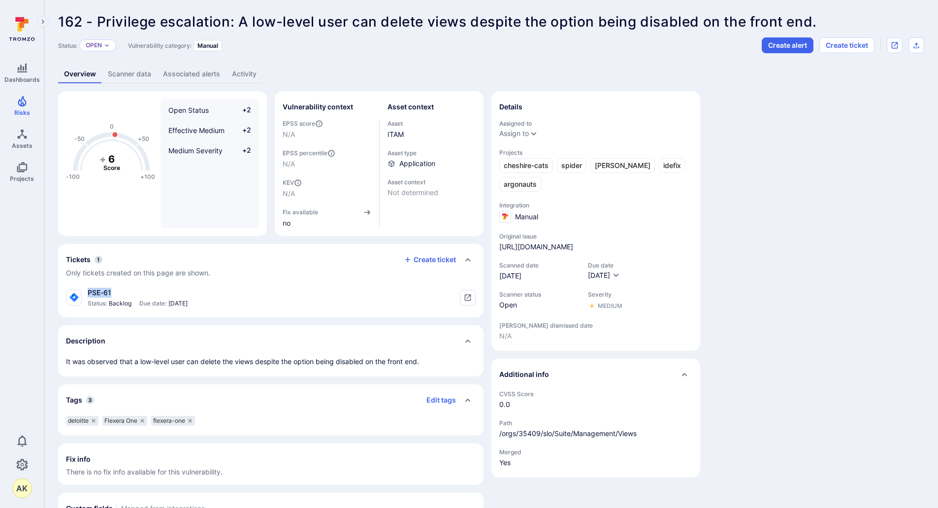
drag, startPoint x: 121, startPoint y: 291, endPoint x: 90, endPoint y: 291, distance: 31.0
click at [90, 291] on div "PSE-61" at bounding box center [138, 293] width 100 height 10
copy div "PSE-61"
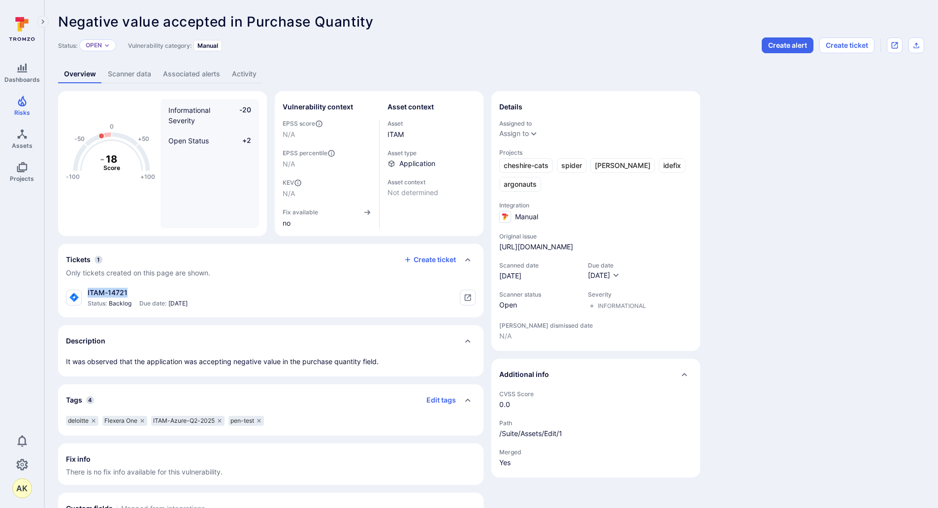
drag, startPoint x: 137, startPoint y: 295, endPoint x: 86, endPoint y: 292, distance: 51.3
click at [86, 292] on div "ITAM-14721 Status: Backlog Due date: [DATE]" at bounding box center [127, 298] width 122 height 20
copy div "ITAM-14721"
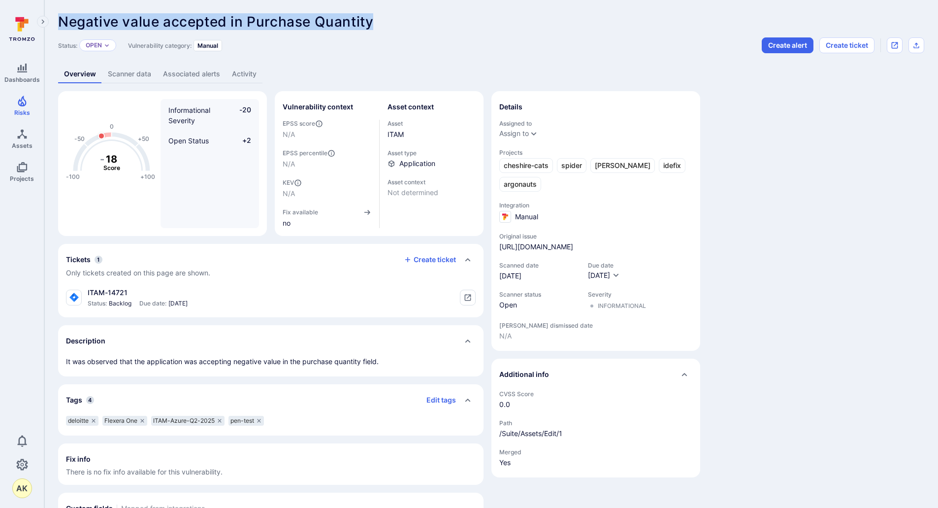
drag, startPoint x: 375, startPoint y: 19, endPoint x: 59, endPoint y: 24, distance: 316.6
click at [59, 24] on div "Negative value accepted in Purchase Quantity ... Show more" at bounding box center [420, 22] width 725 height 16
copy span "Negative value accepted in Purchase Quantity"
drag, startPoint x: 380, startPoint y: 19, endPoint x: 69, endPoint y: 23, distance: 310.7
click at [70, 24] on div "Session cookie attributes are not set properly ... Show more" at bounding box center [420, 22] width 725 height 16
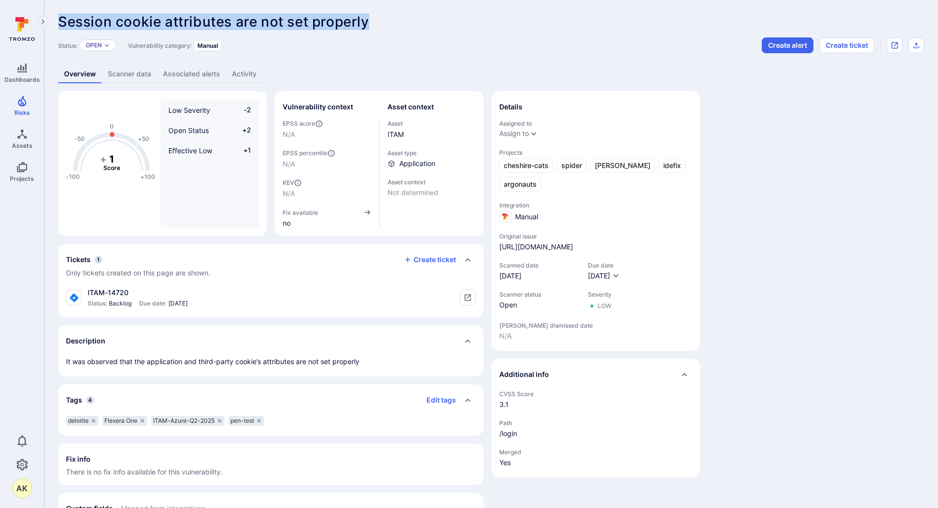
drag, startPoint x: 59, startPoint y: 22, endPoint x: 386, endPoint y: 13, distance: 328.0
click at [386, 13] on div "Session cookie attributes are not set properly ... Show more Status: Open Vulne…" at bounding box center [491, 270] width 894 height 540
copy span "Session cookie attributes are not set properly"
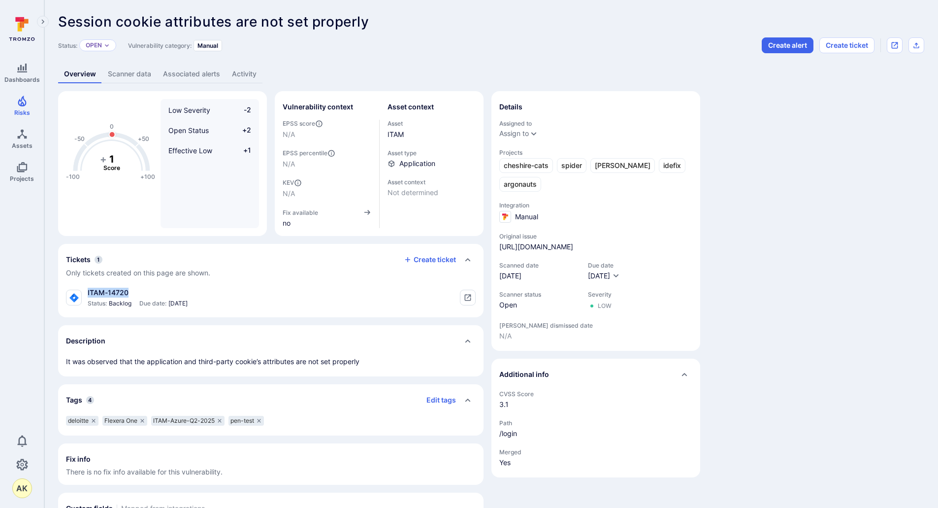
drag, startPoint x: 133, startPoint y: 294, endPoint x: 88, endPoint y: 292, distance: 45.8
click at [88, 292] on div "ITAM-14720" at bounding box center [138, 293] width 100 height 10
copy div "ITAM-14720"
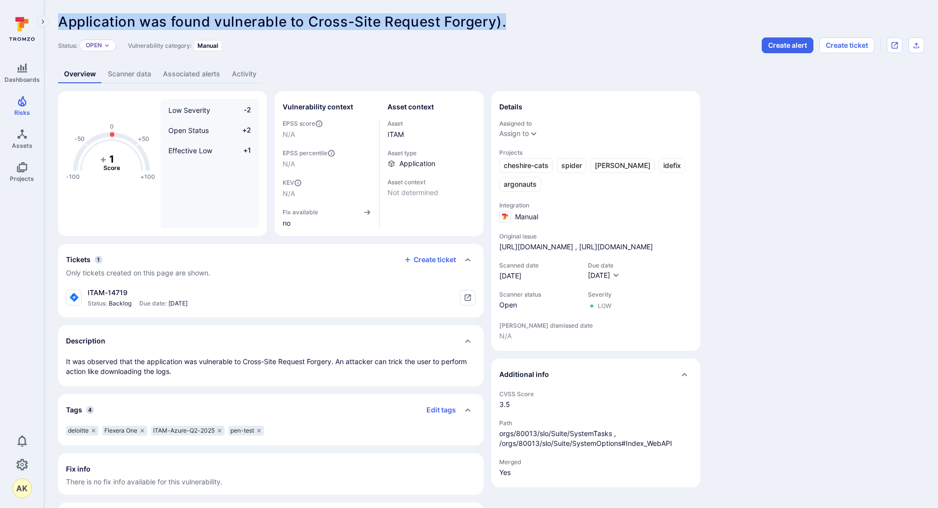
drag, startPoint x: 509, startPoint y: 19, endPoint x: 59, endPoint y: 18, distance: 450.5
click at [59, 18] on div "Application was found vulnerable to Cross-Site Request Forgery). ... Show more" at bounding box center [420, 22] width 725 height 16
copy span "Application was found vulnerable to Cross-Site Request Forgery)."
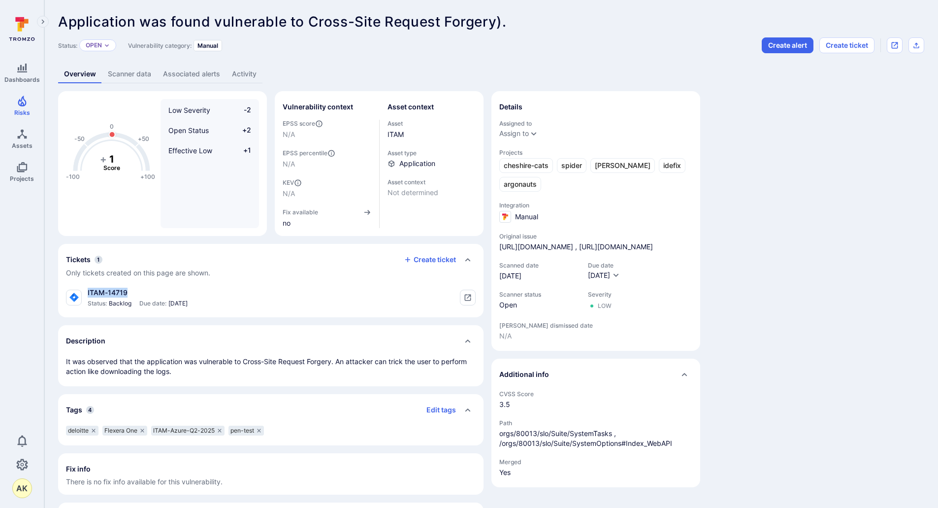
drag, startPoint x: 132, startPoint y: 292, endPoint x: 86, endPoint y: 291, distance: 45.8
click at [86, 291] on div "ITAM-14719 Status: Backlog Due date: [DATE]" at bounding box center [127, 298] width 122 height 20
copy div "ITAM-14719"
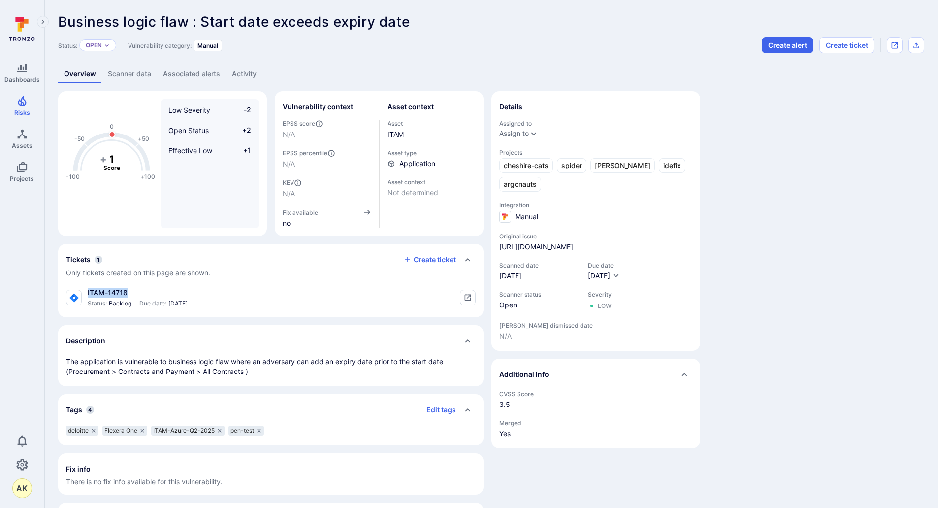
drag, startPoint x: 131, startPoint y: 292, endPoint x: 88, endPoint y: 293, distance: 43.8
click at [88, 293] on div "ITAM-14718" at bounding box center [138, 293] width 100 height 10
copy div "ITAM-14718"
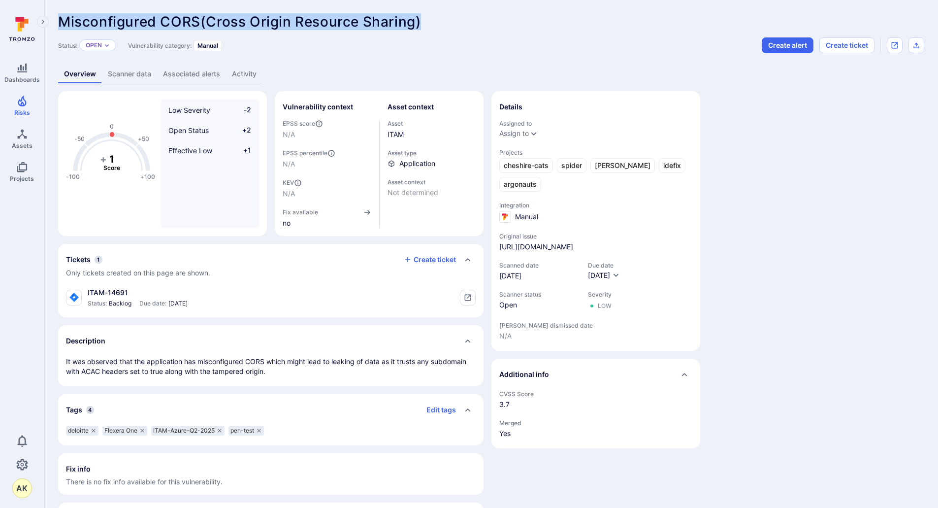
drag, startPoint x: 432, startPoint y: 17, endPoint x: 59, endPoint y: 14, distance: 373.2
click at [59, 14] on div "Misconfigured CORS(Cross Origin Resource Sharing) ... Show more" at bounding box center [420, 22] width 725 height 16
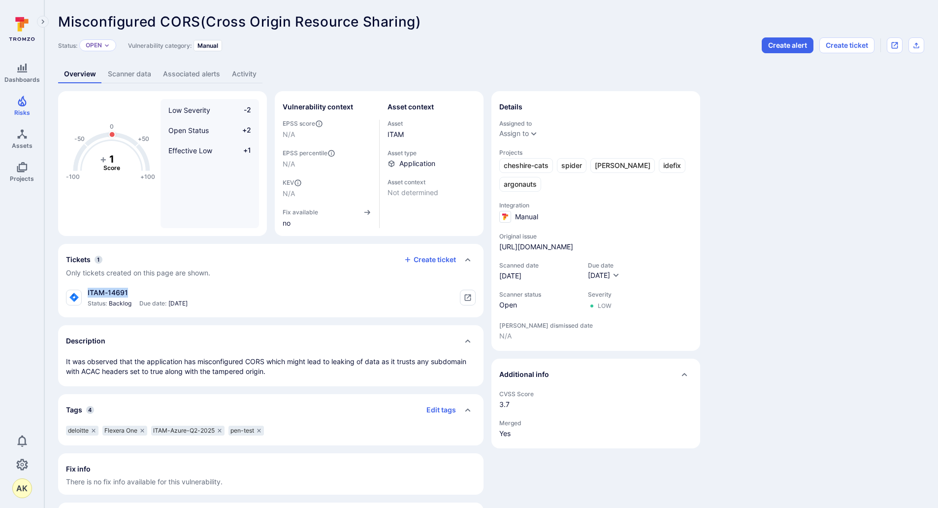
drag, startPoint x: 128, startPoint y: 293, endPoint x: 88, endPoint y: 290, distance: 40.5
click at [88, 290] on div "ITAM-14691" at bounding box center [138, 293] width 100 height 10
copy div "ITAM-14691"
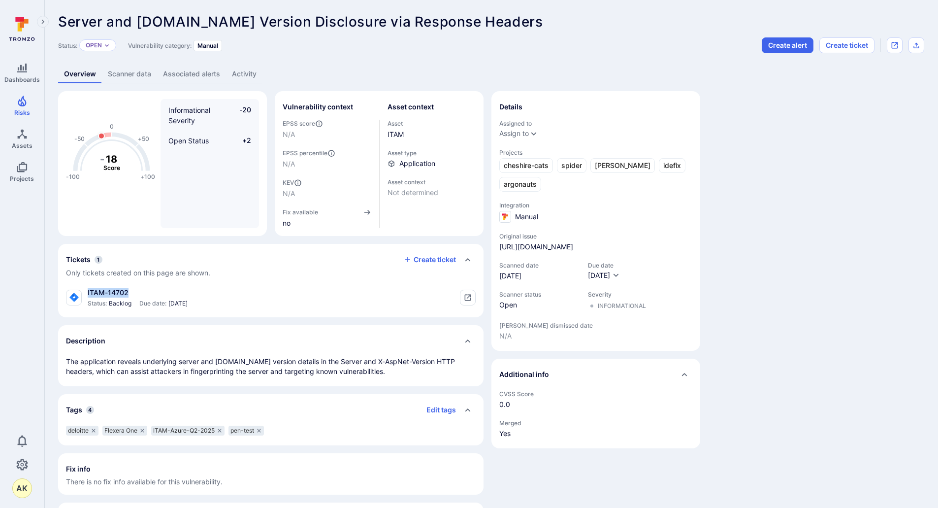
drag, startPoint x: 137, startPoint y: 293, endPoint x: 86, endPoint y: 295, distance: 51.7
click at [86, 295] on div "ITAM-14702 Status: Backlog Due date: [DATE]" at bounding box center [127, 298] width 122 height 20
copy div "ITAM-14702"
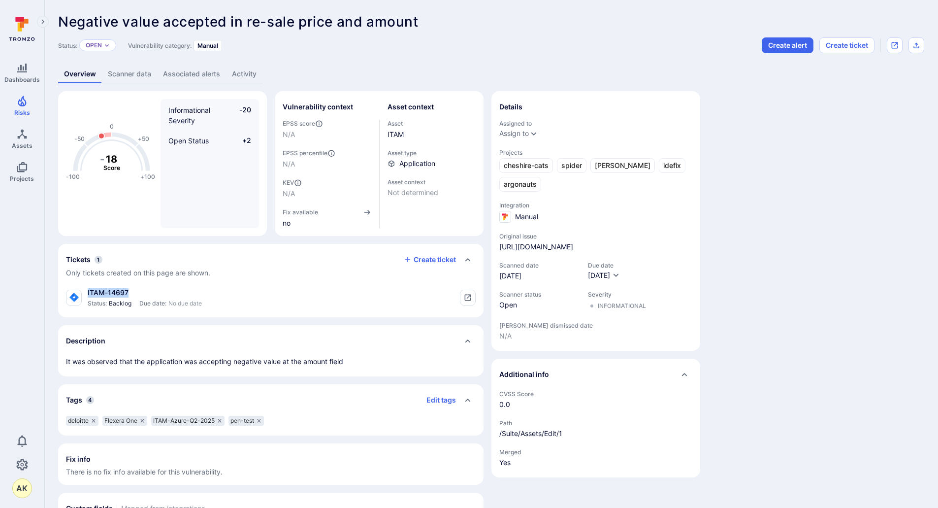
drag, startPoint x: 134, startPoint y: 291, endPoint x: 88, endPoint y: 295, distance: 46.4
click at [88, 295] on div "ITAM-14697" at bounding box center [145, 293] width 114 height 10
copy div "ITAM-14697"
